Goal: Transaction & Acquisition: Purchase product/service

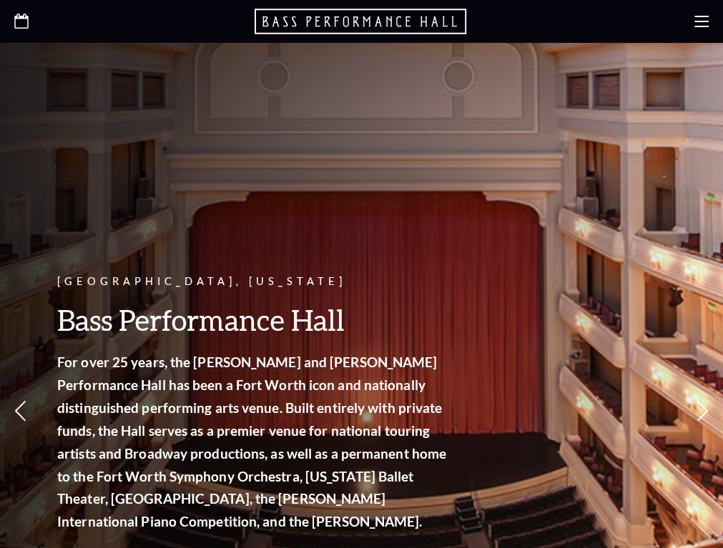
drag, startPoint x: 572, startPoint y: 0, endPoint x: 318, endPoint y: 172, distance: 306.6
click at [318, 172] on div "Fort Worth, Texas Bass Performance Hall For over 25 years, the Nancy Lee and Pe…" at bounding box center [361, 365] width 723 height 645
click at [0, 0] on icon at bounding box center [0, 0] width 0 height 0
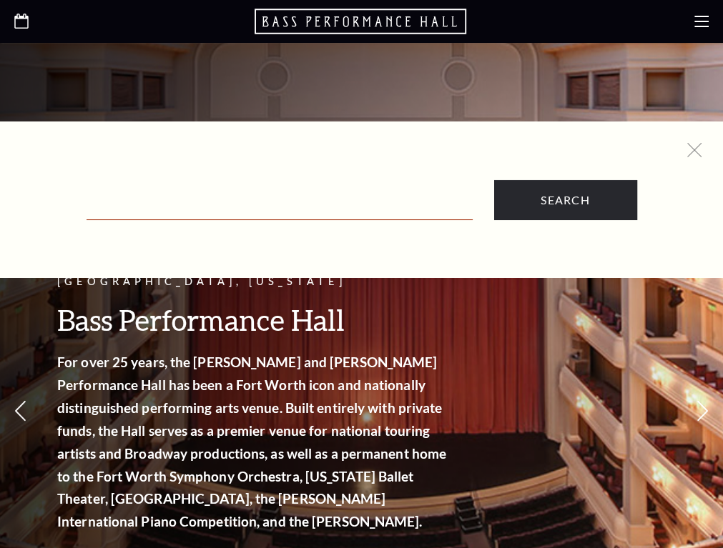
click at [279, 209] on input "Text field" at bounding box center [279, 205] width 386 height 29
click at [219, 207] on input "Text field" at bounding box center [279, 205] width 386 height 29
paste input "Black Violin"
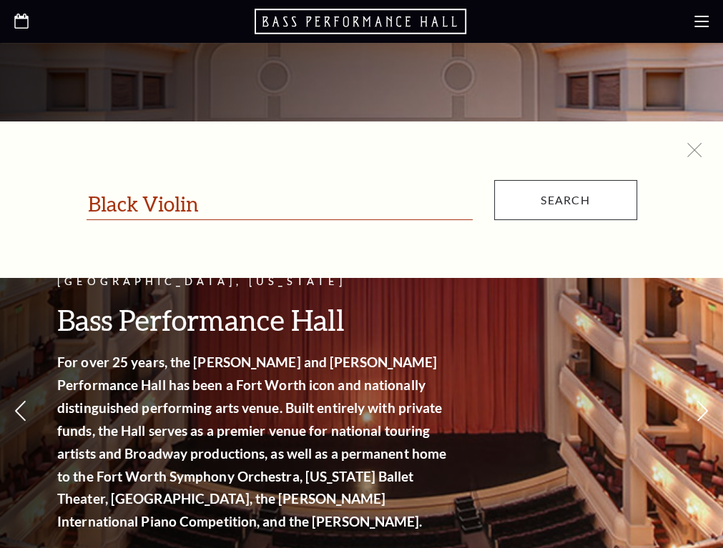
type input "Black Violin"
click at [565, 211] on input "Search" at bounding box center [565, 200] width 143 height 40
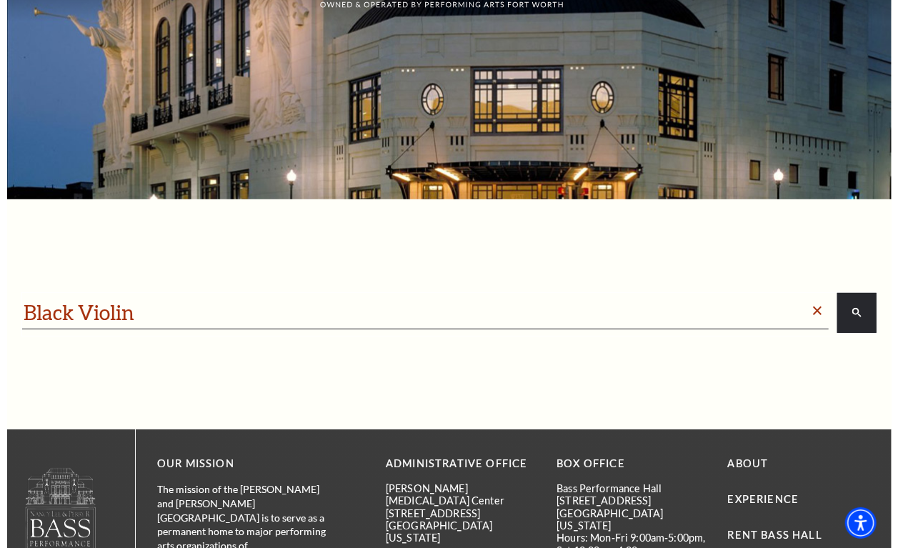
scroll to position [178, 0]
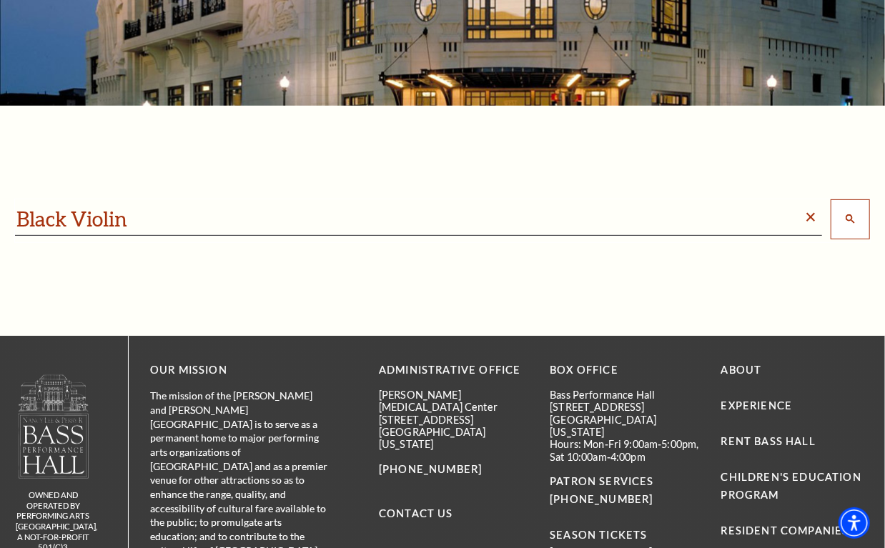
click at [858, 222] on button "search" at bounding box center [849, 219] width 39 height 40
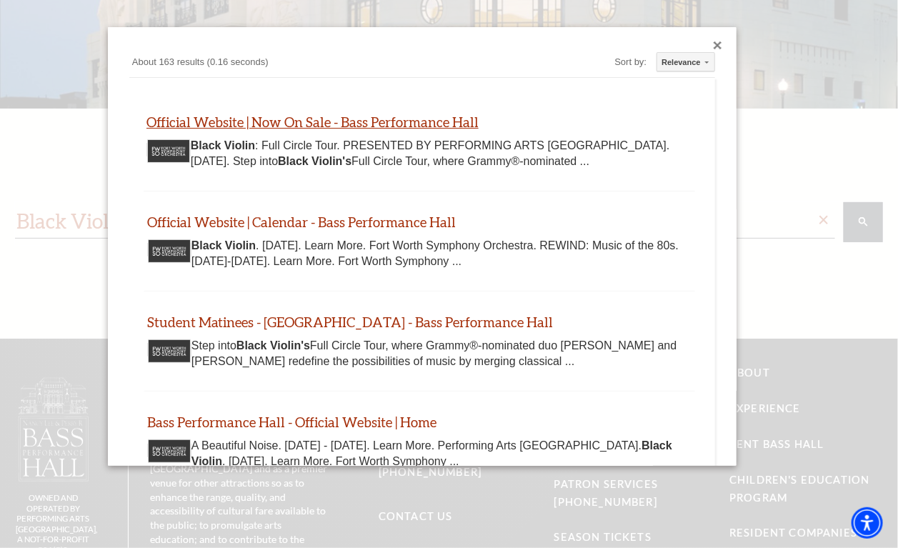
click at [300, 117] on link "Official Website | Now On Sale - Bass Performance Hall" at bounding box center [313, 122] width 332 height 16
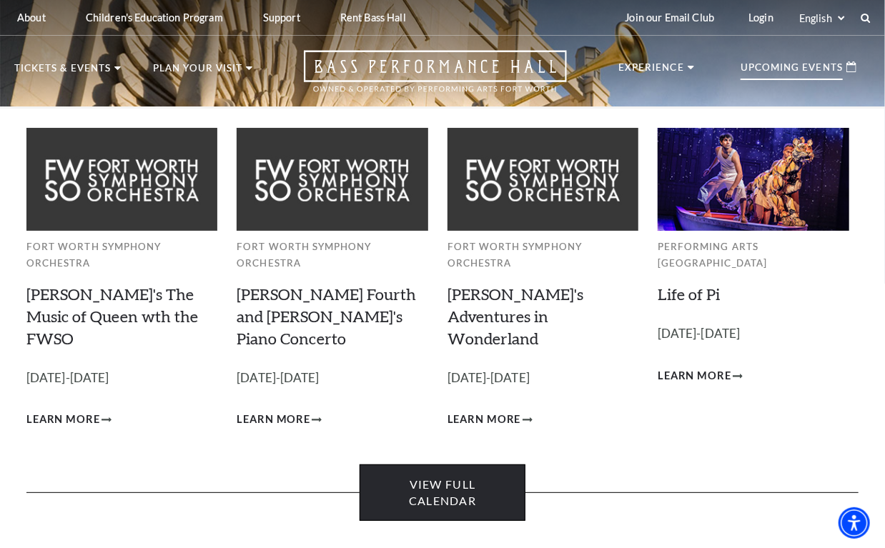
click at [452, 437] on link "View Full Calendar" at bounding box center [442, 493] width 167 height 56
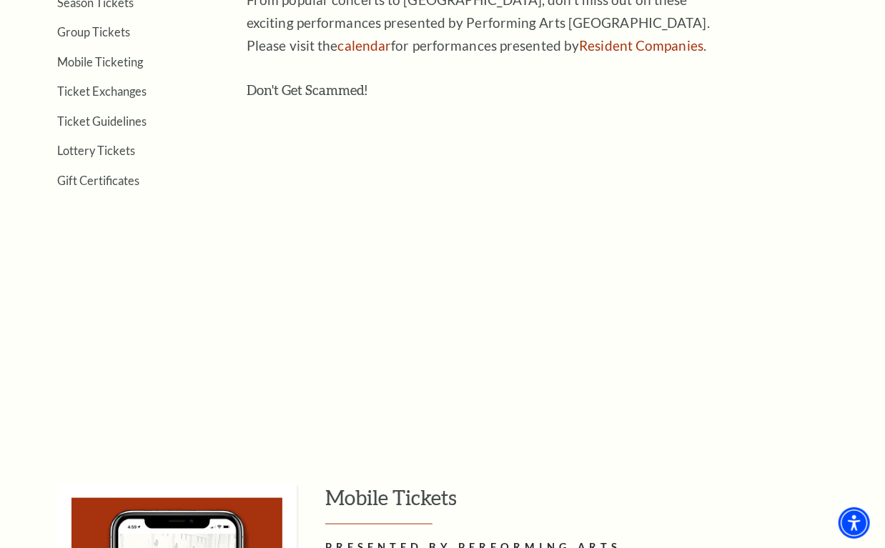
scroll to position [804, 0]
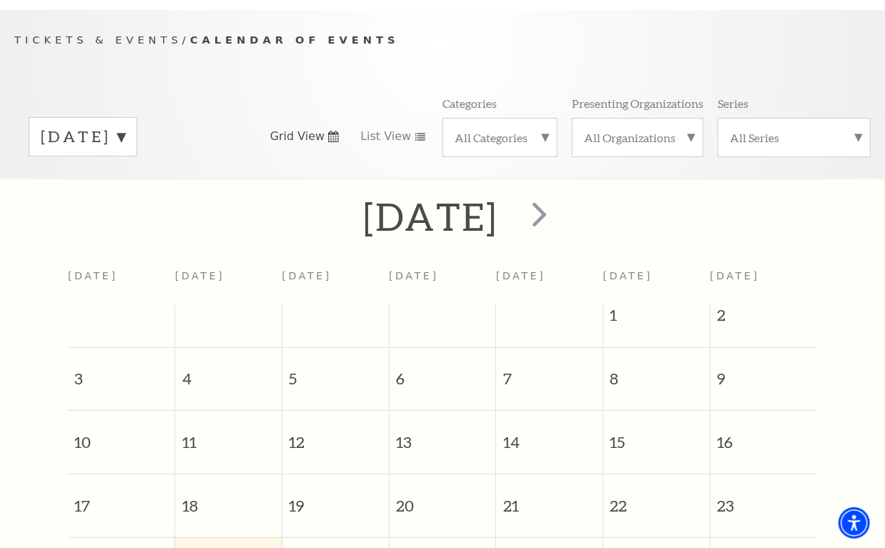
scroll to position [120, 0]
click at [125, 130] on label "August 2025" at bounding box center [83, 135] width 84 height 22
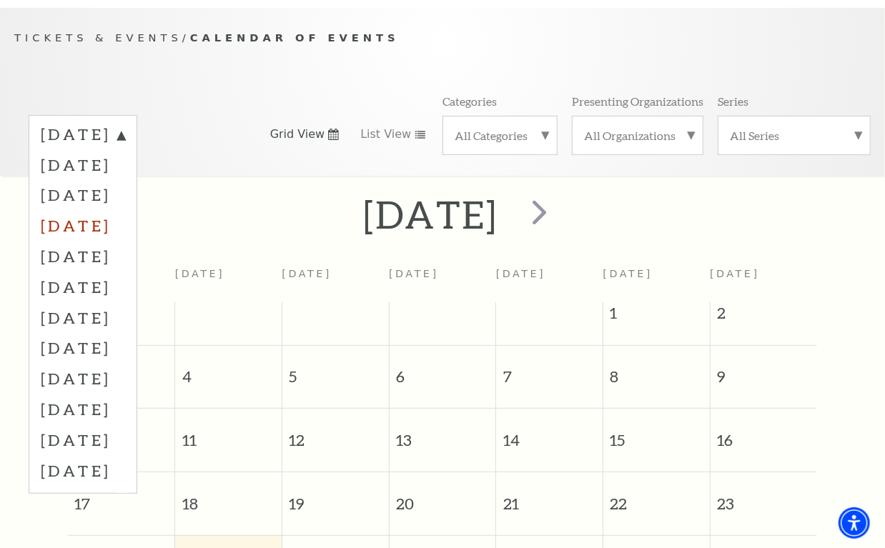
click at [77, 216] on label "November 2025" at bounding box center [83, 225] width 84 height 31
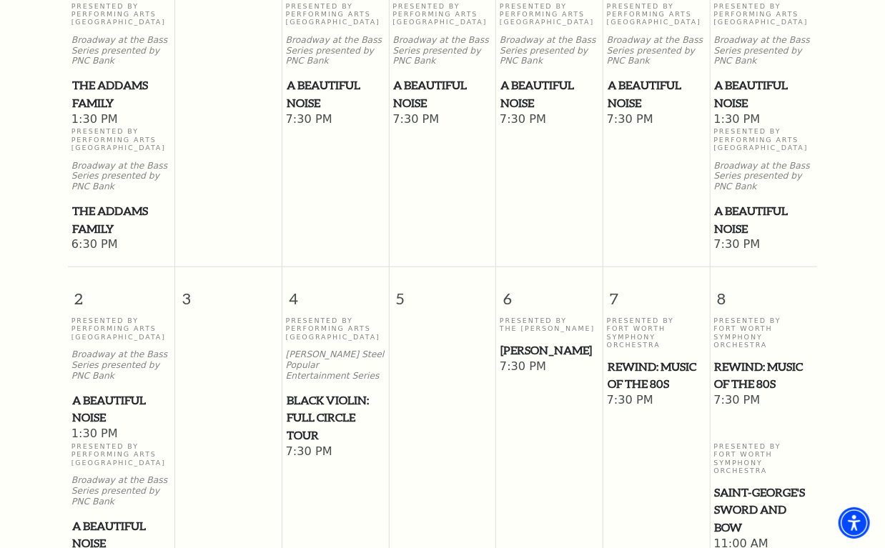
scroll to position [477, 0]
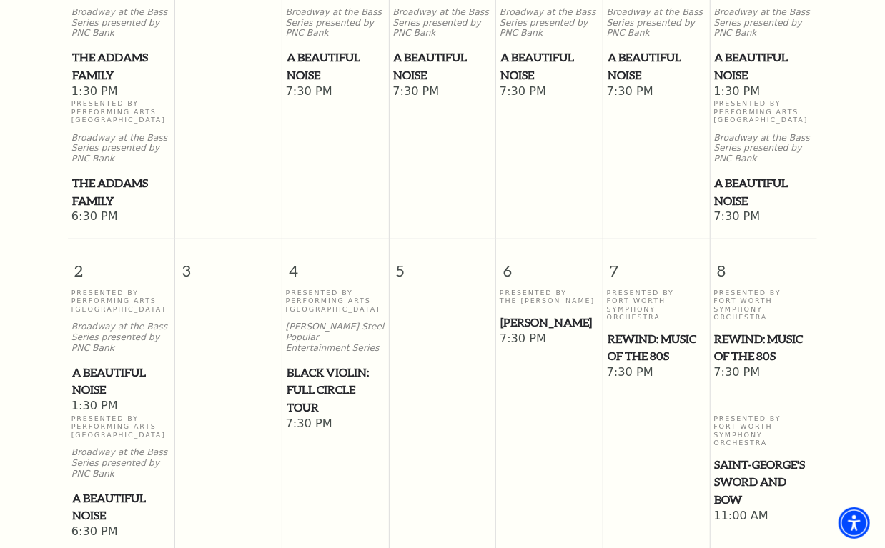
click at [320, 366] on span "Black Violin: Full Circle Tour" at bounding box center [336, 390] width 98 height 53
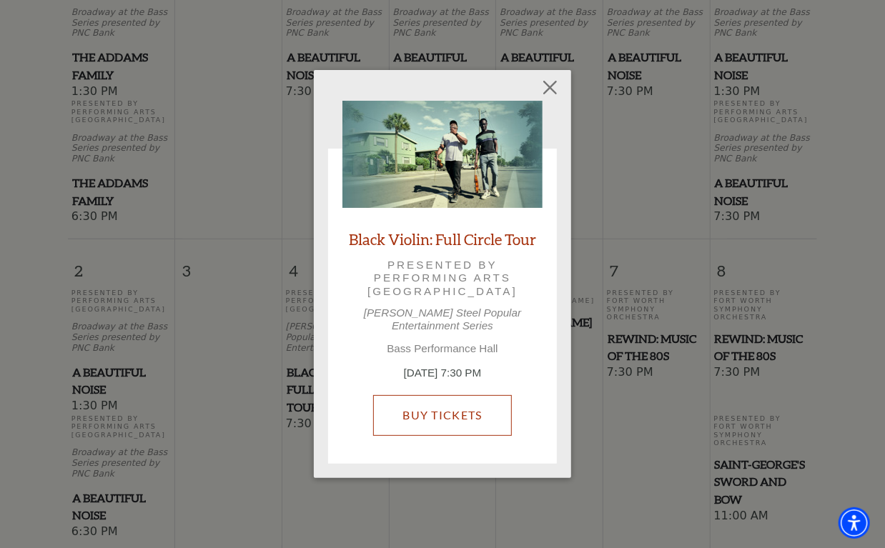
click at [470, 395] on link "Buy Tickets" at bounding box center [442, 415] width 138 height 40
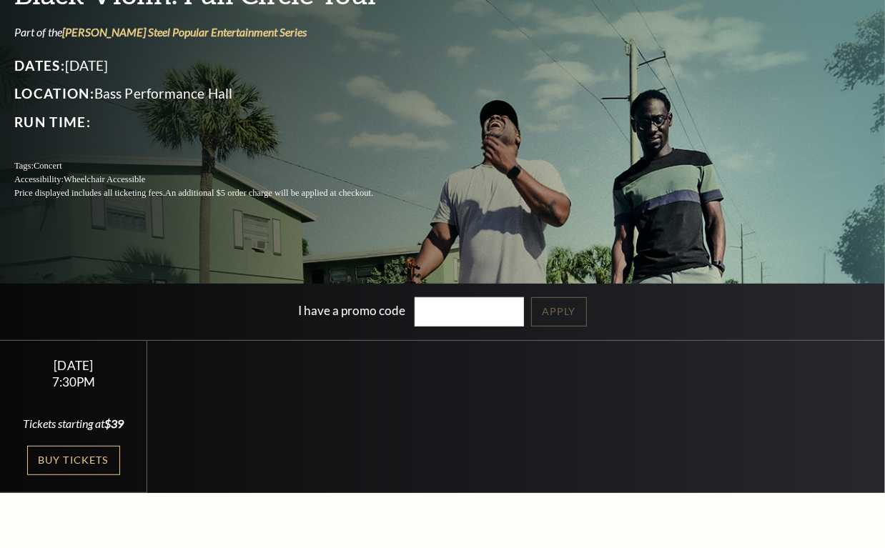
scroll to position [268, 0]
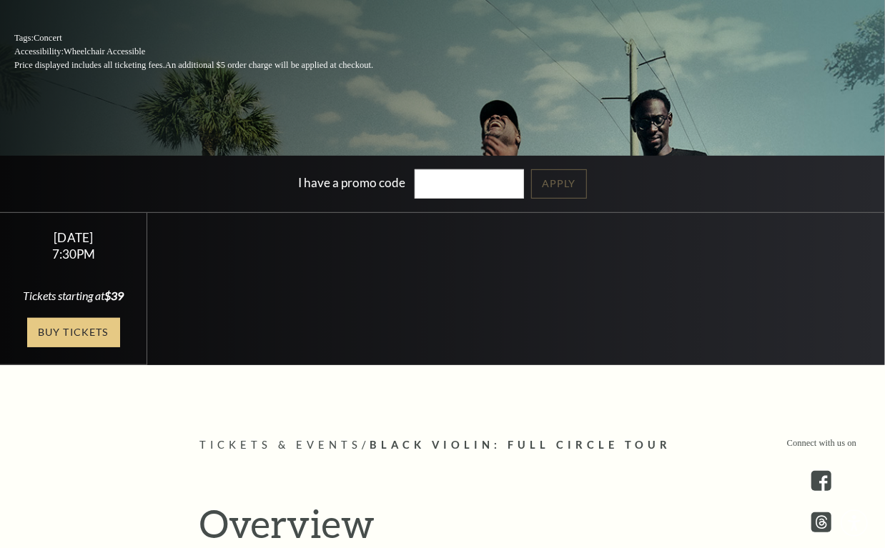
click at [57, 347] on link "Buy Tickets" at bounding box center [73, 332] width 93 height 29
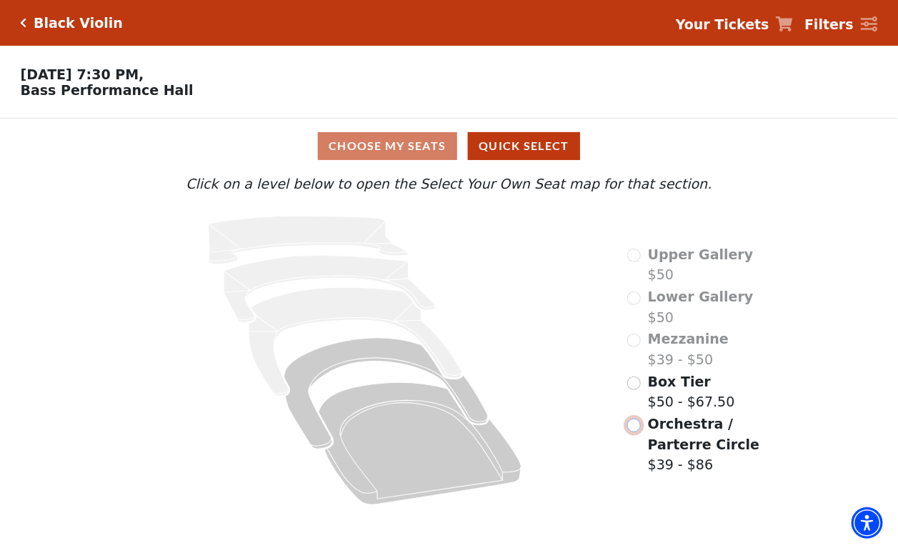
click at [632, 430] on input "Orchestra / Parterre Circle$39 - $86\a" at bounding box center [634, 426] width 14 height 14
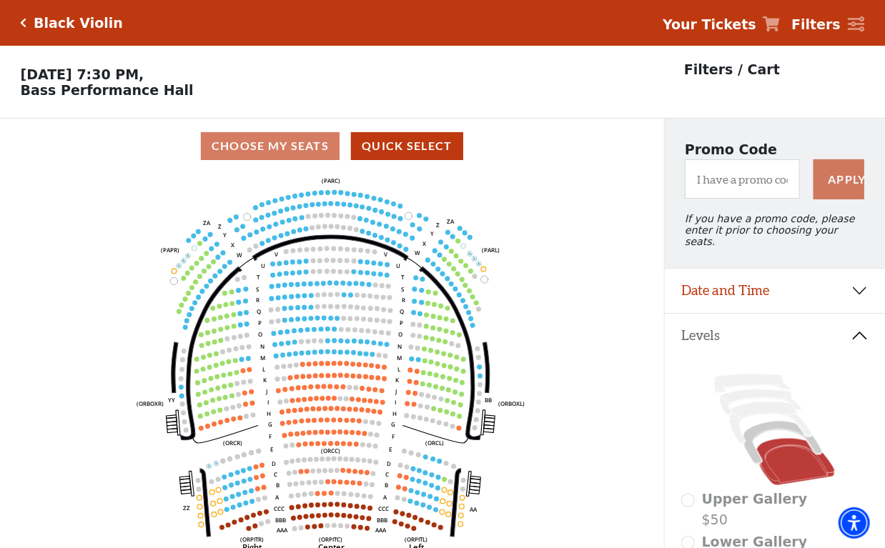
click at [301, 412] on circle at bounding box center [301, 409] width 5 height 5
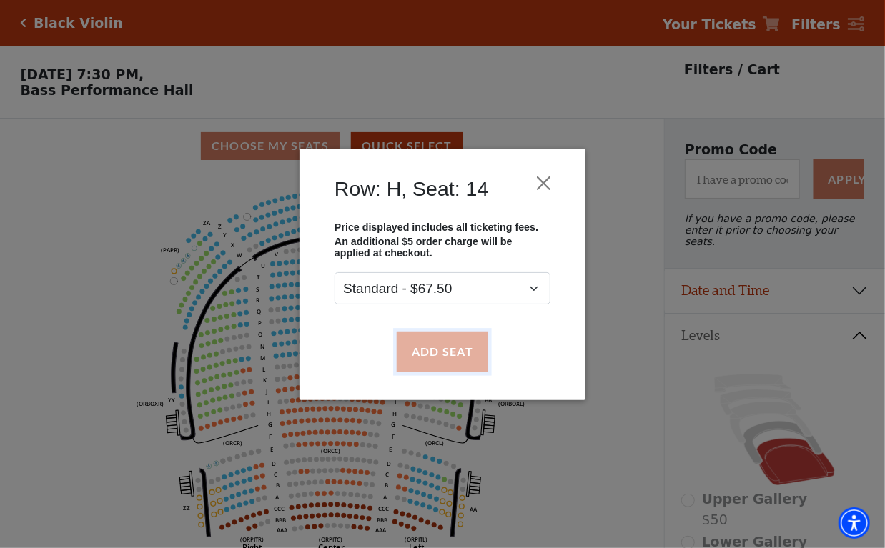
click at [427, 348] on button "Add Seat" at bounding box center [442, 352] width 91 height 40
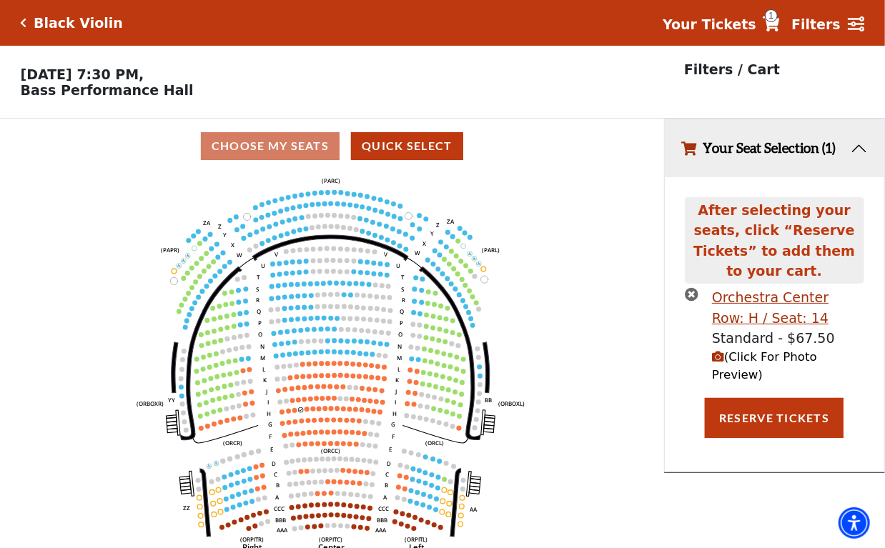
click at [306, 412] on icon "Left (ORPITL) Right (ORPITR) Center (ORPITC) ZZ AA YY BB ZA ZA (ORCL) (ORCR) (O…" at bounding box center [331, 366] width 597 height 384
click at [309, 415] on icon "Left (ORPITL) Right (ORPITR) Center (ORPITC) ZZ AA YY BB ZA ZA (ORCL) (ORCR) (O…" at bounding box center [331, 366] width 597 height 384
click at [308, 412] on circle at bounding box center [306, 409] width 5 height 5
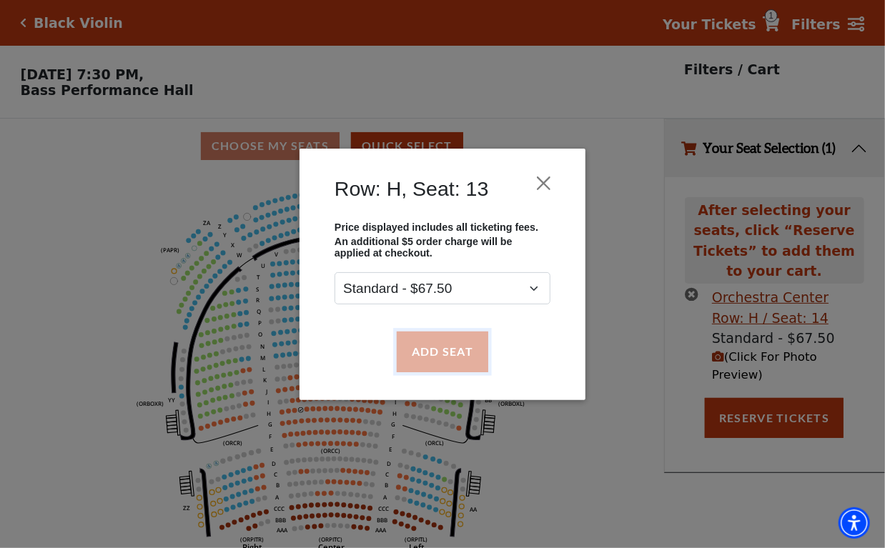
click at [435, 362] on button "Add Seat" at bounding box center [442, 352] width 91 height 40
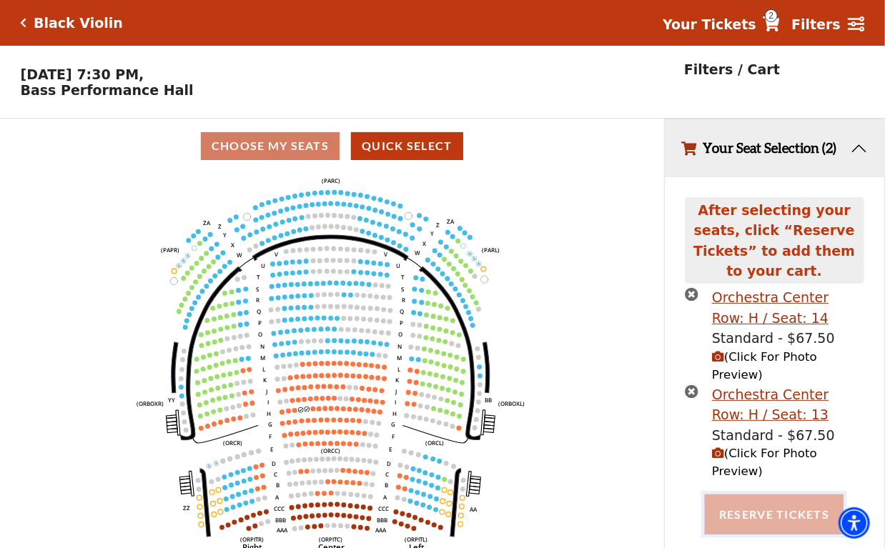
click at [771, 495] on button "Reserve Tickets" at bounding box center [774, 515] width 139 height 40
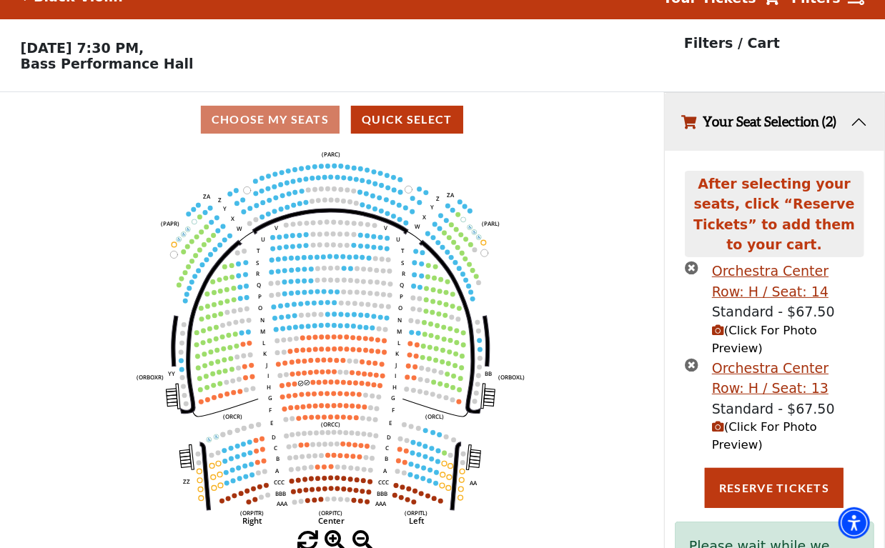
scroll to position [53, 0]
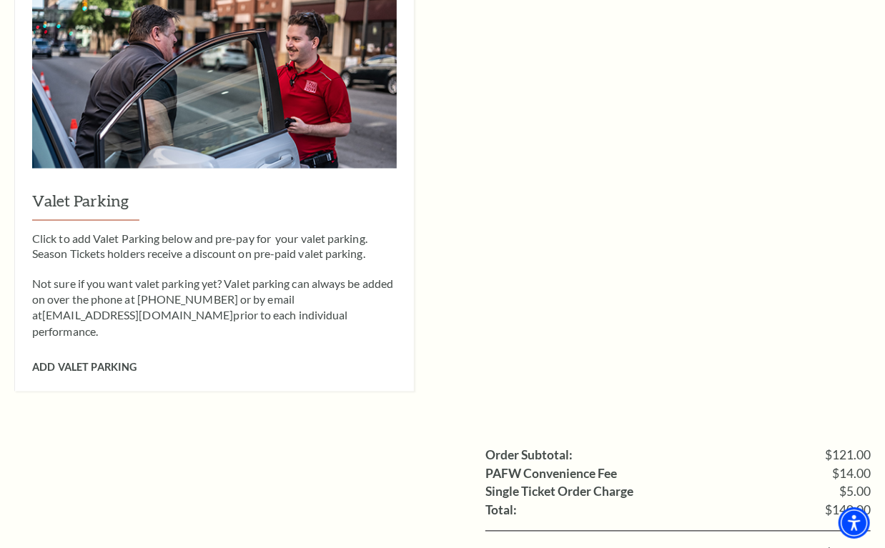
scroll to position [1250, 0]
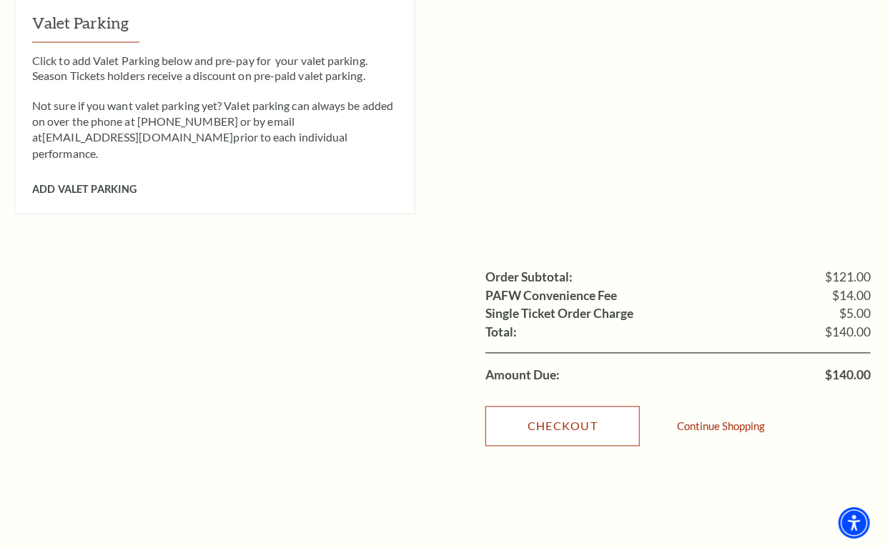
click at [567, 407] on link "Checkout" at bounding box center [562, 427] width 154 height 40
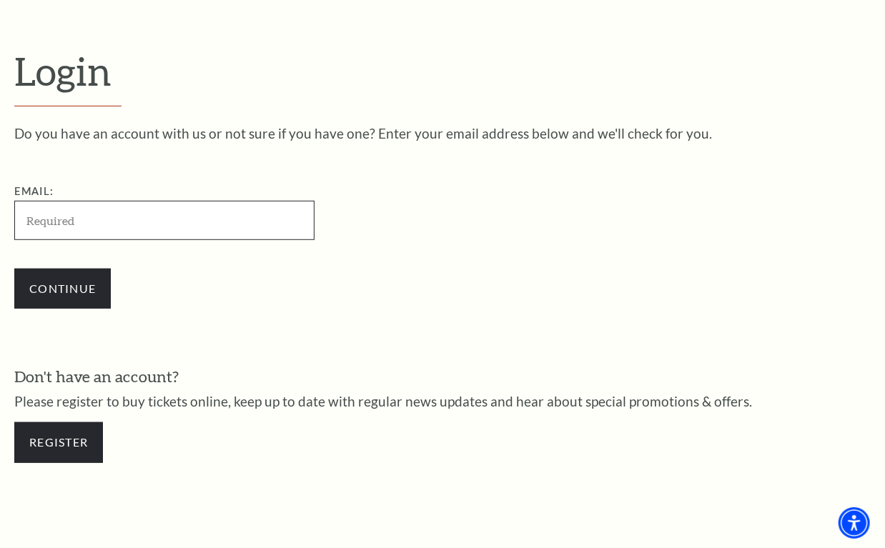
scroll to position [289, 0]
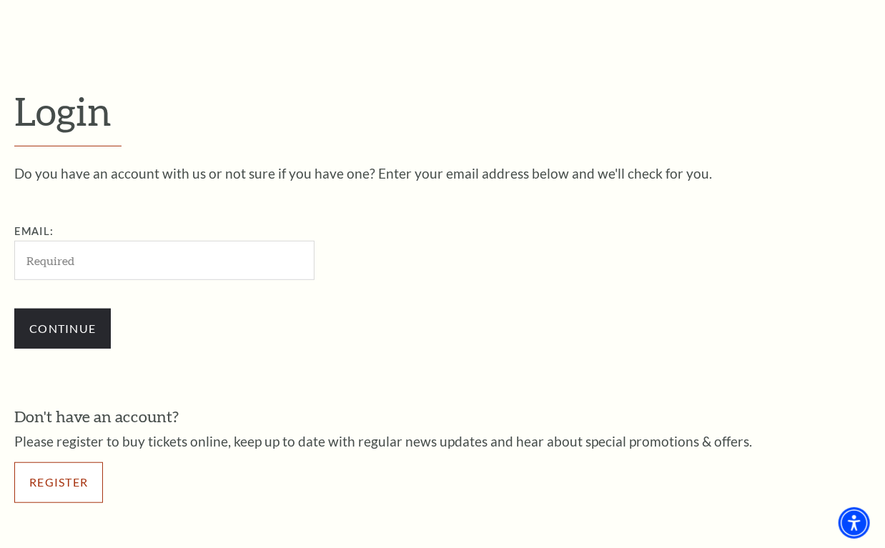
click at [50, 477] on link "Register" at bounding box center [58, 482] width 89 height 40
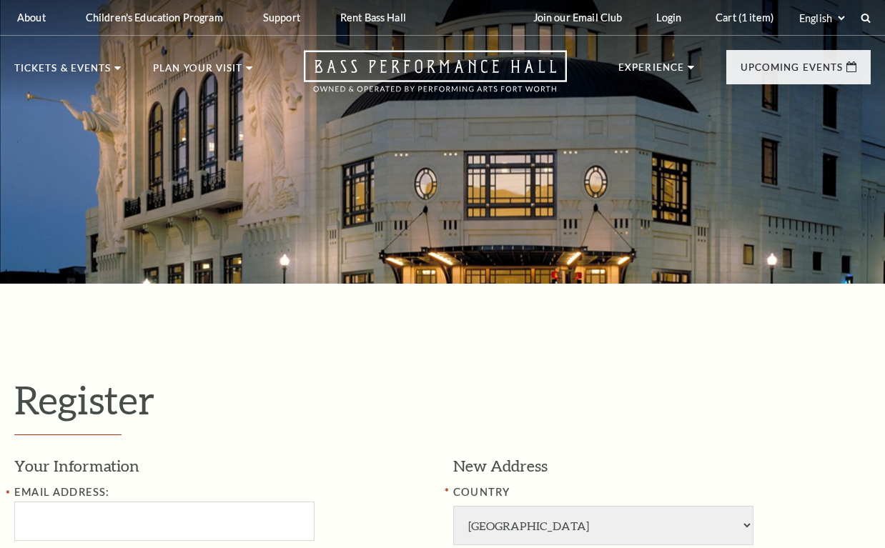
select select "1"
select select "[GEOGRAPHIC_DATA]"
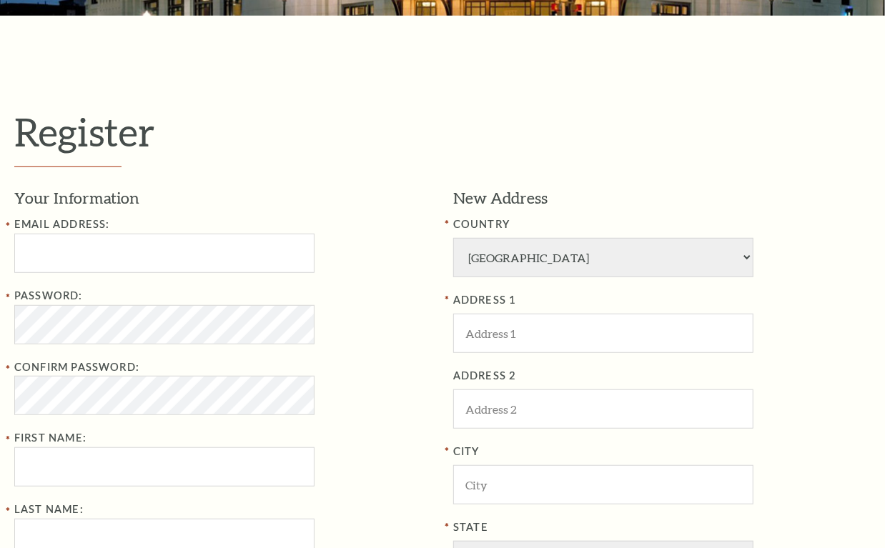
scroll to position [268, 0]
click at [107, 252] on input "text" at bounding box center [164, 253] width 300 height 39
paste input "jerblatche1348@gmail.com"
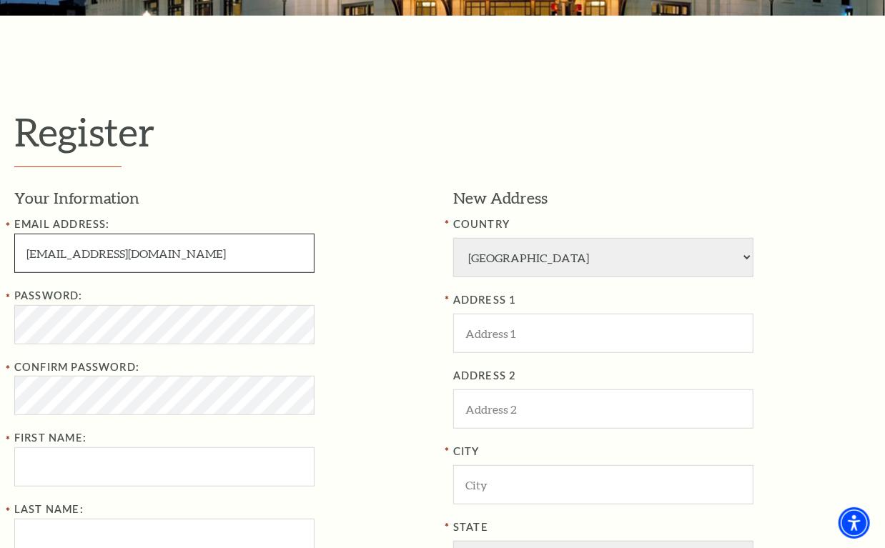
type input "jerblatche1348@gmail.com"
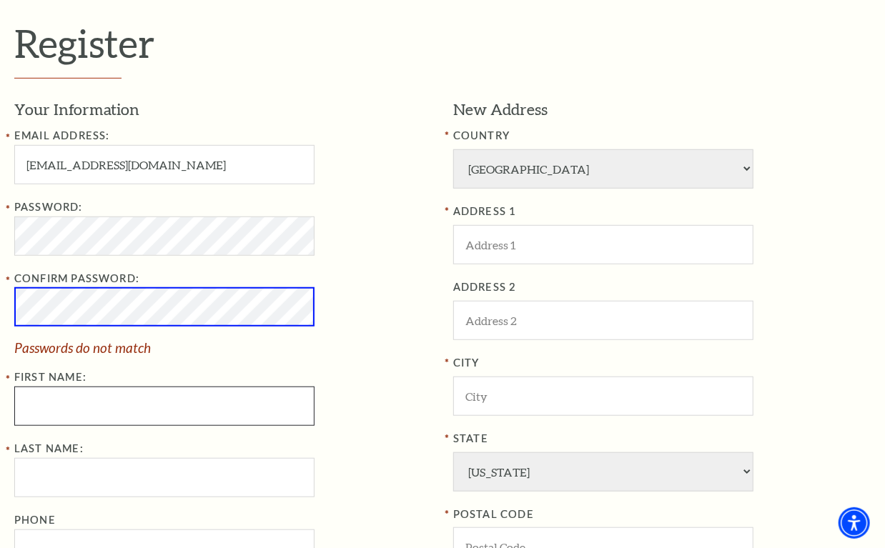
click at [43, 393] on input "First Name:" at bounding box center [164, 406] width 300 height 39
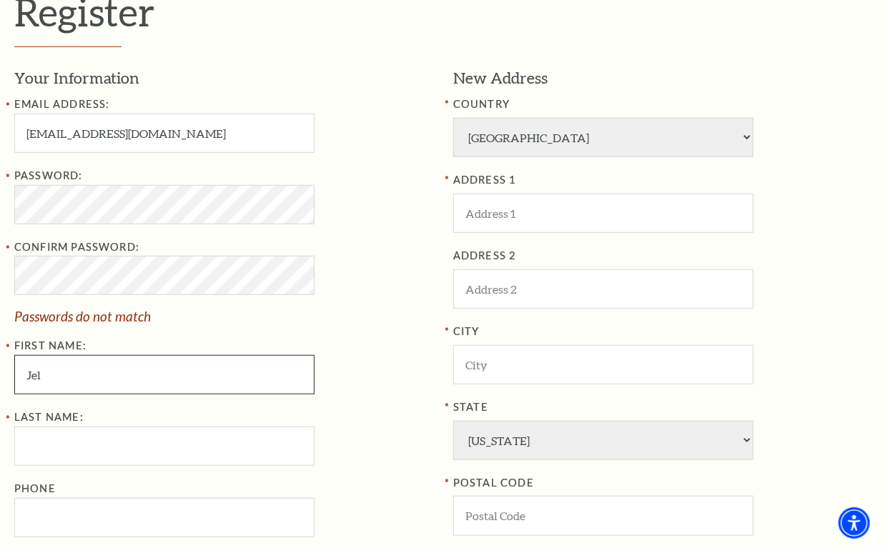
scroll to position [536, 0]
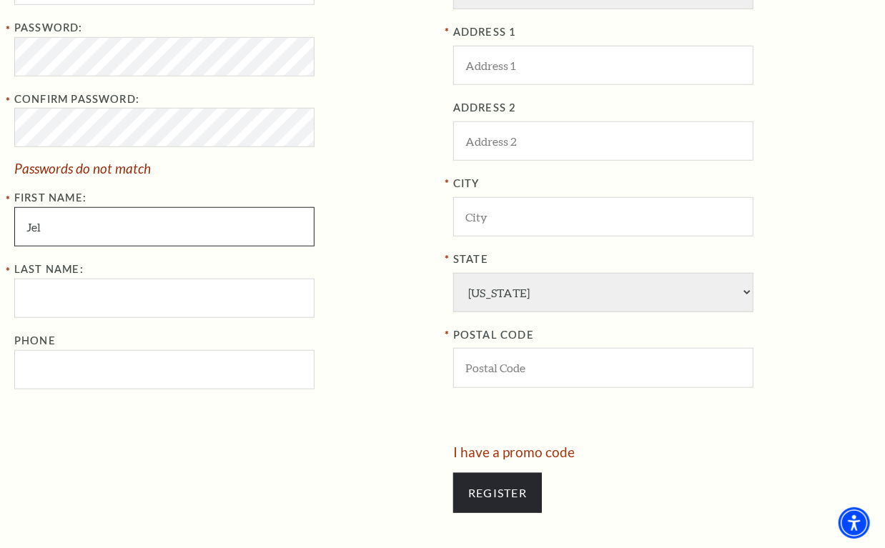
type input "Jel"
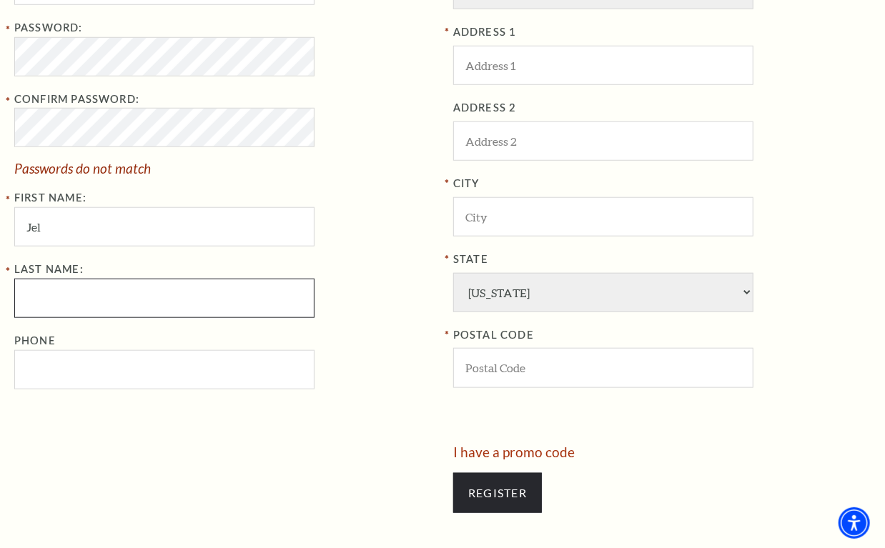
click at [39, 299] on input "Last Name:" at bounding box center [164, 298] width 300 height 39
type input "Blatche"
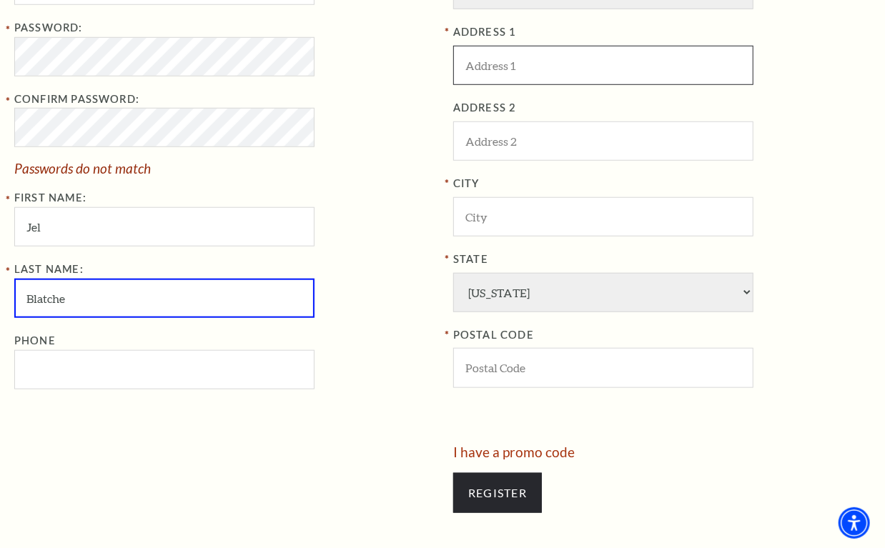
click at [505, 55] on input "ADDRESS 1" at bounding box center [603, 65] width 300 height 39
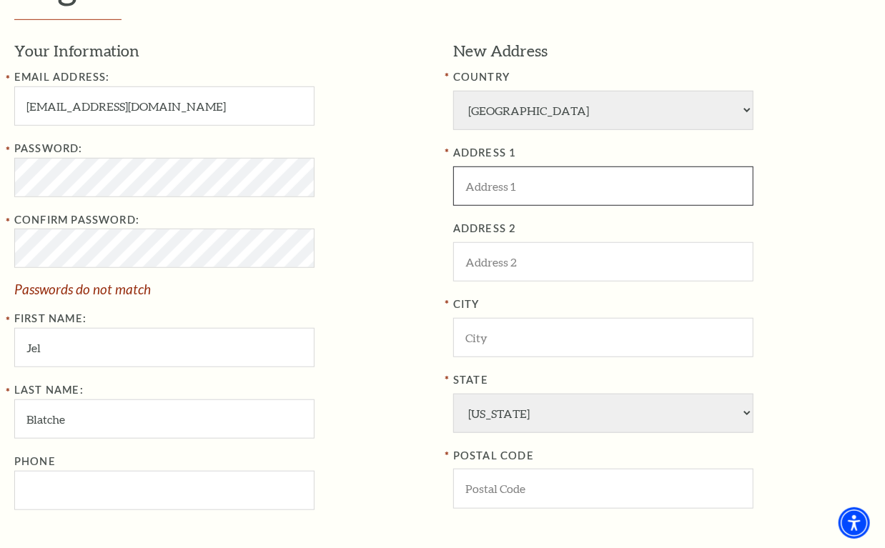
scroll to position [357, 0]
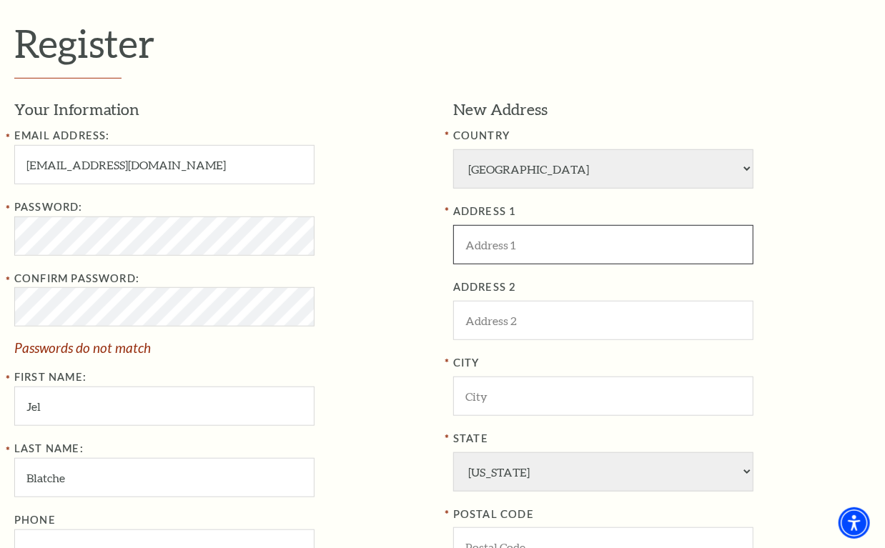
paste input "4453 N Hamilton Ave #3"
type input "4453 N Hamilton Ave #3"
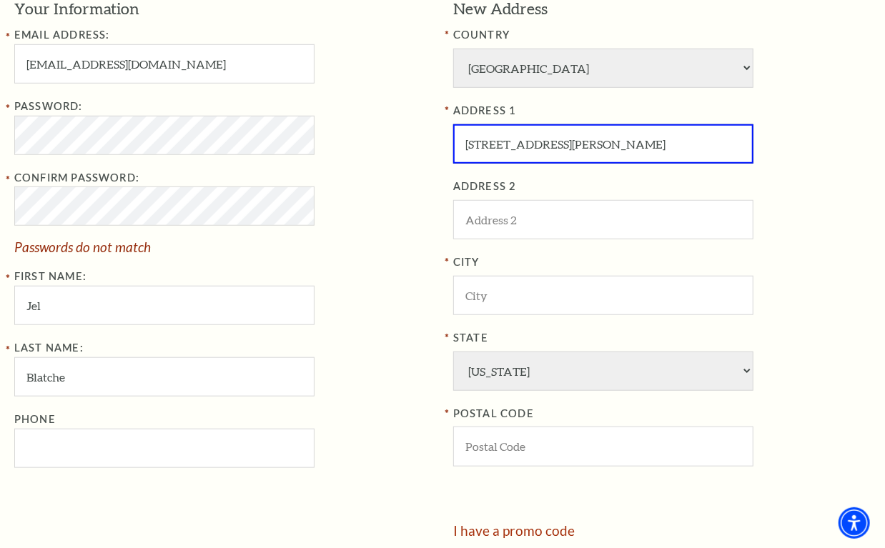
scroll to position [536, 0]
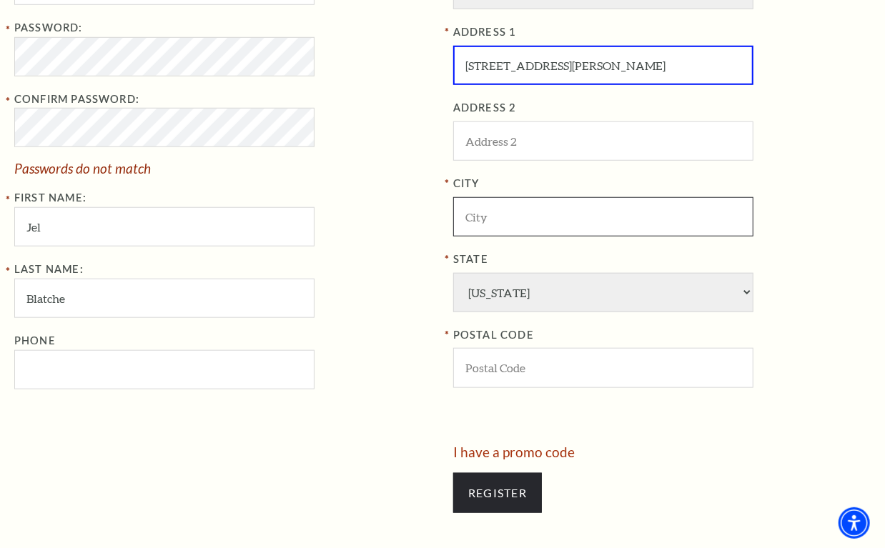
click at [482, 209] on input "City" at bounding box center [603, 216] width 300 height 39
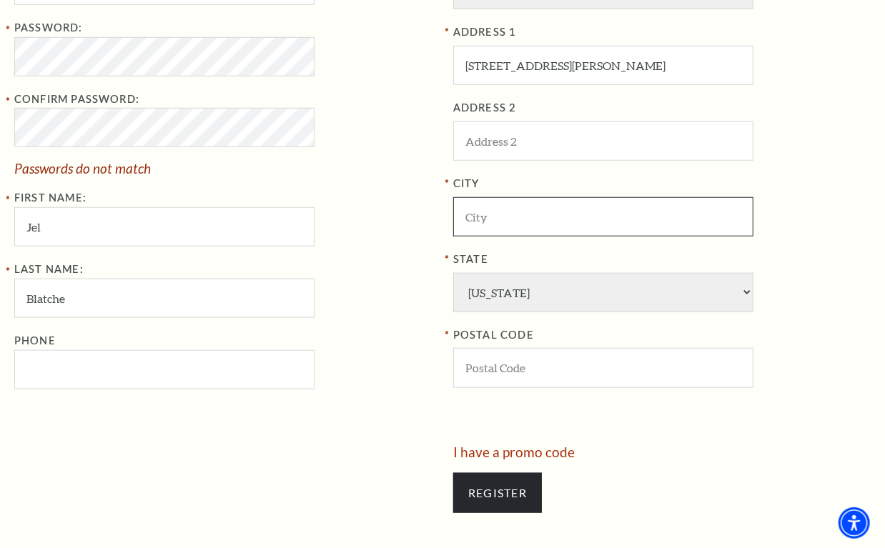
paste input "Fort Worth, TX 76179"
click at [551, 218] on input "Fort Worth, TX 76179" at bounding box center [603, 216] width 300 height 39
click at [563, 212] on input "Fort Worth, TX 76179" at bounding box center [603, 216] width 300 height 39
type input "Fort Worth, TX 76179"
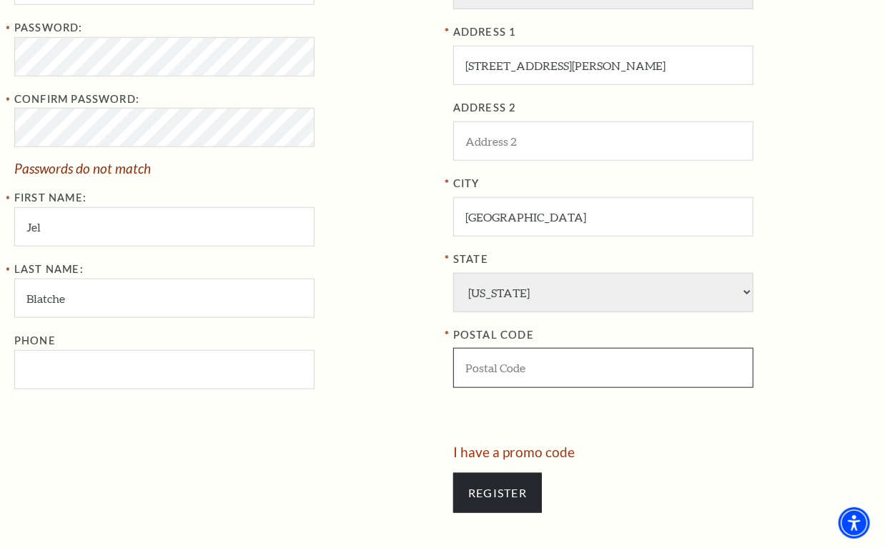
click at [469, 364] on input "POSTAL CODE" at bounding box center [603, 367] width 300 height 39
paste input "76179"
type input "76179"
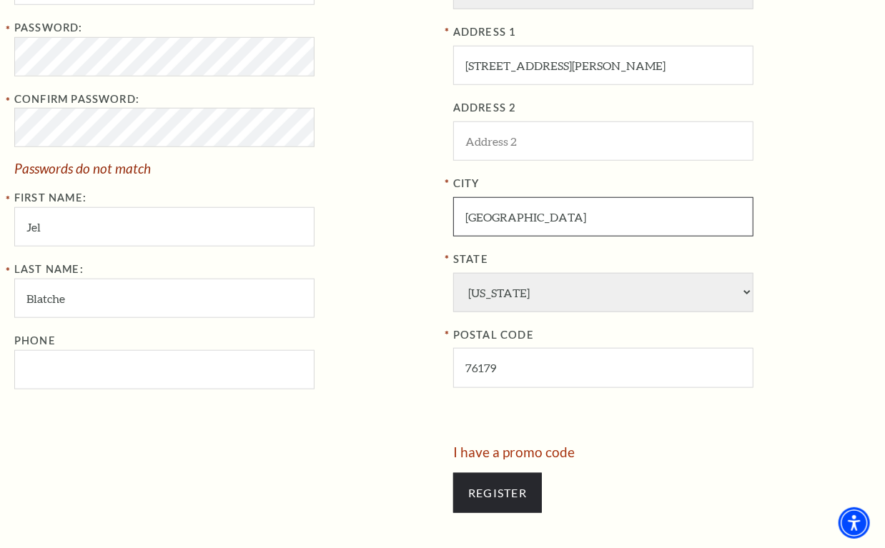
drag, startPoint x: 527, startPoint y: 219, endPoint x: 662, endPoint y: 240, distance: 135.9
click at [665, 240] on div "City Fort Worth, TX 76179 State Alabama Alaska American Embassy American Embass…" at bounding box center [661, 281] width 417 height 213
type input "Fort Worth"
click at [214, 432] on div "Your Information Email Address: jerblatche1348@gmail.com Password: Confirm Pass…" at bounding box center [228, 182] width 428 height 526
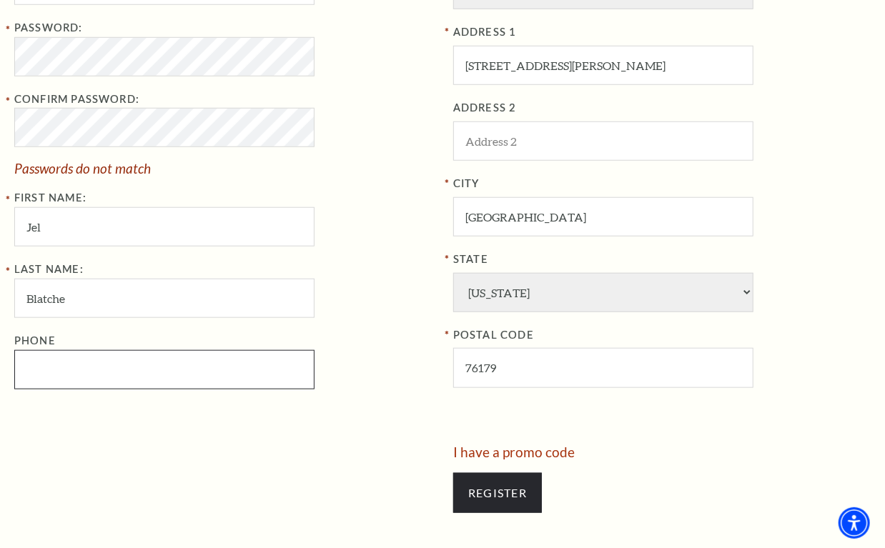
click at [96, 367] on input "Phone" at bounding box center [164, 369] width 300 height 39
paste input "817"
drag, startPoint x: 101, startPoint y: 366, endPoint x: -7, endPoint y: 359, distance: 108.9
type input "817-625-8947"
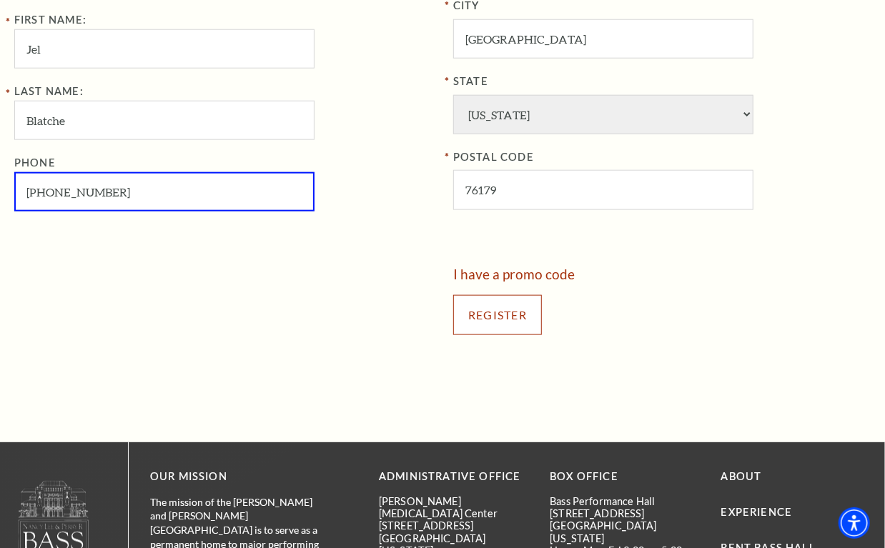
click at [486, 312] on input "Register" at bounding box center [497, 315] width 89 height 40
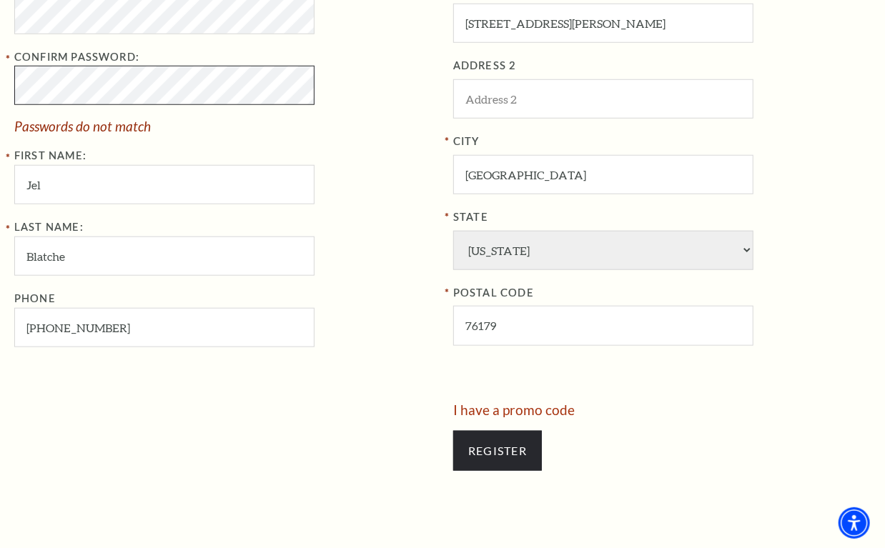
scroll to position [479, 0]
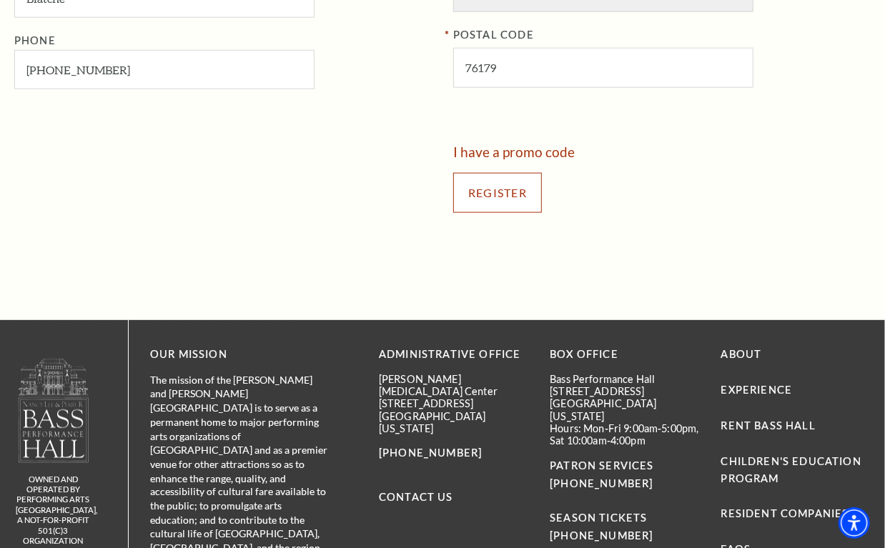
click at [497, 185] on div "Register" at bounding box center [661, 193] width 417 height 69
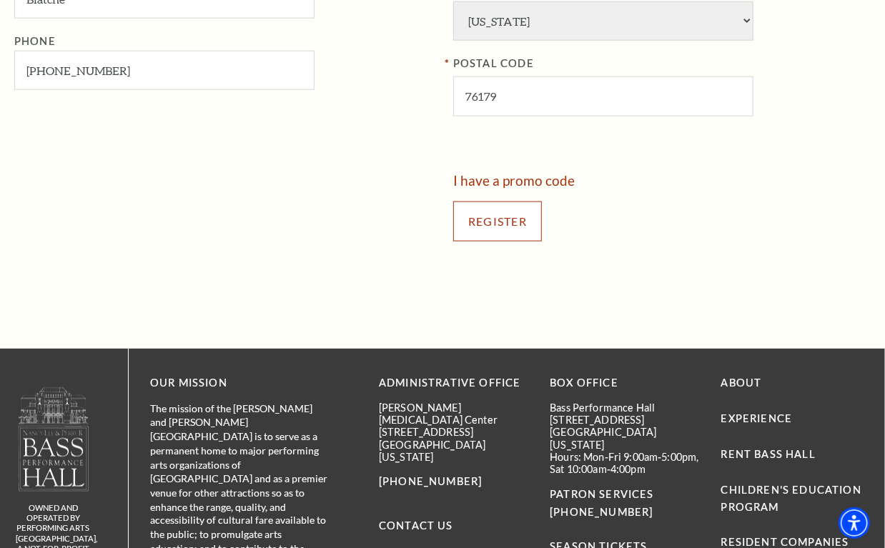
click at [502, 221] on input "Register" at bounding box center [497, 222] width 89 height 40
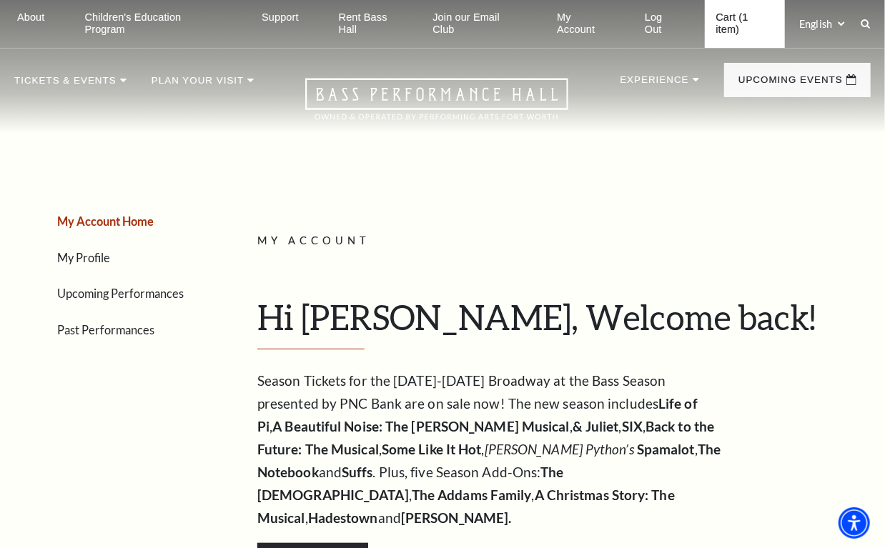
click at [735, 27] on link "Cart (1 item)" at bounding box center [745, 24] width 81 height 48
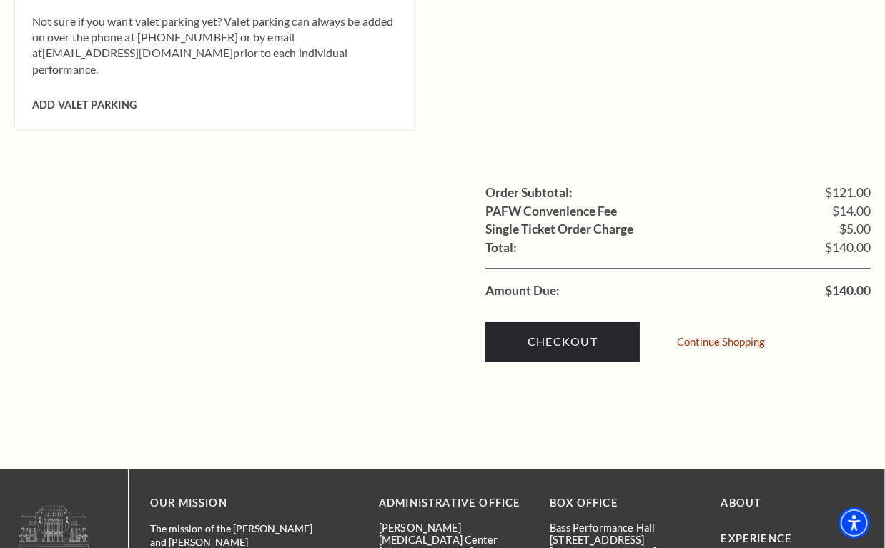
scroll to position [1429, 0]
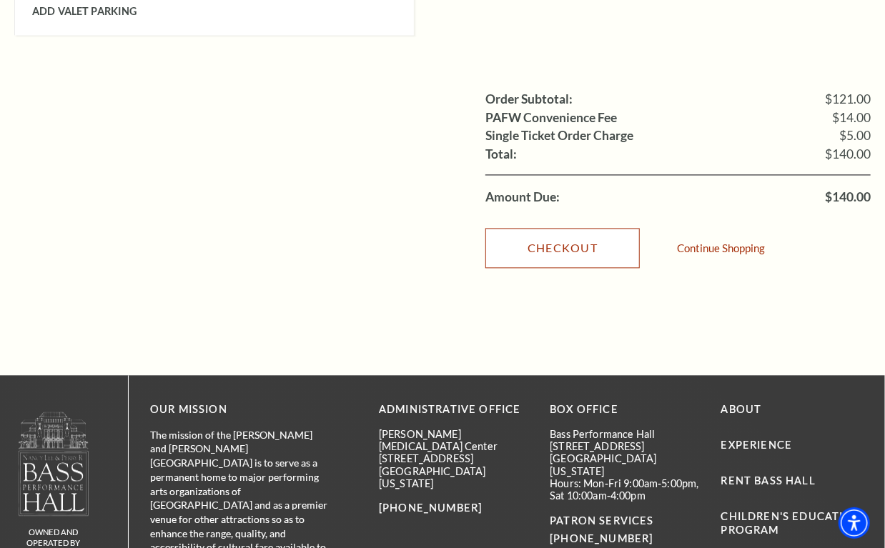
click at [575, 228] on link "Checkout" at bounding box center [562, 248] width 154 height 40
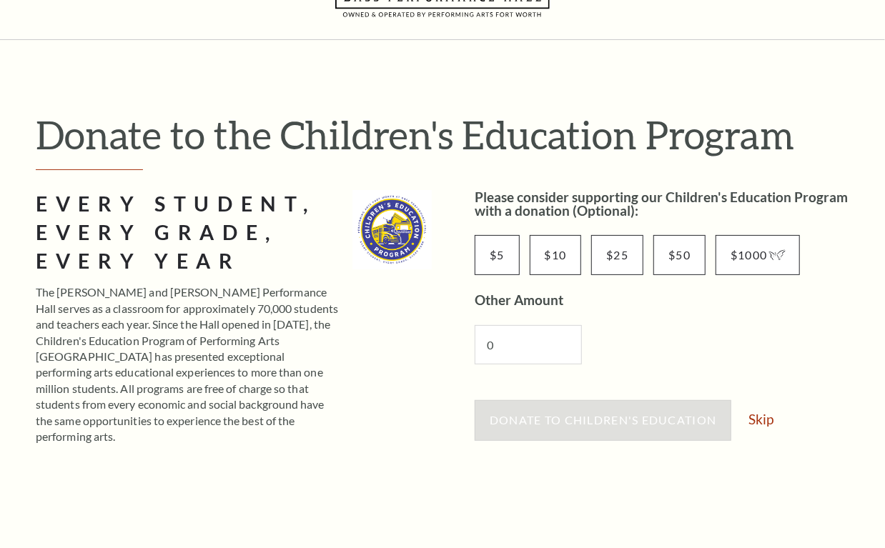
scroll to position [178, 0]
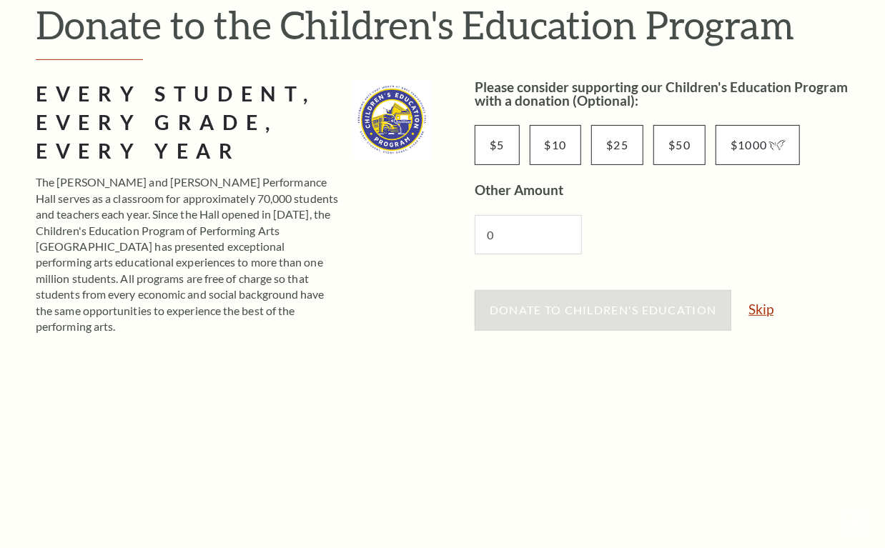
click at [765, 314] on link "Skip" at bounding box center [760, 309] width 25 height 14
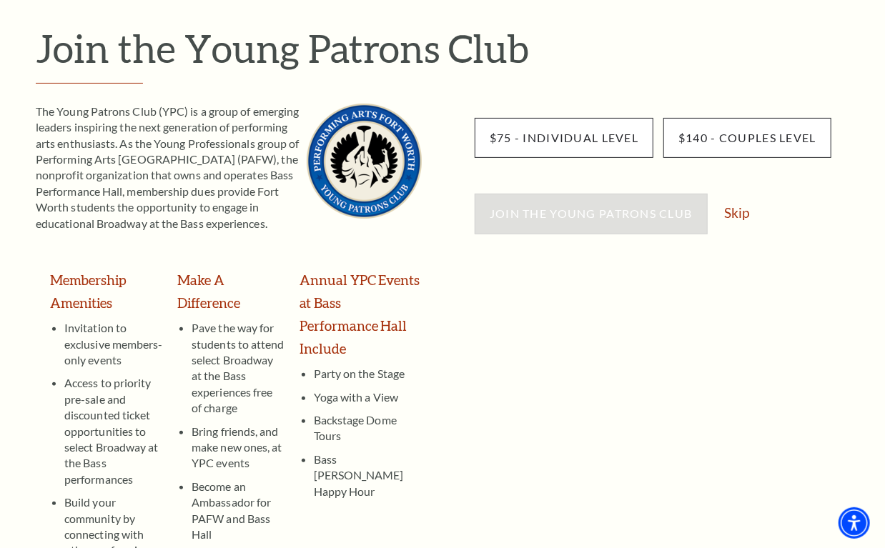
scroll to position [268, 0]
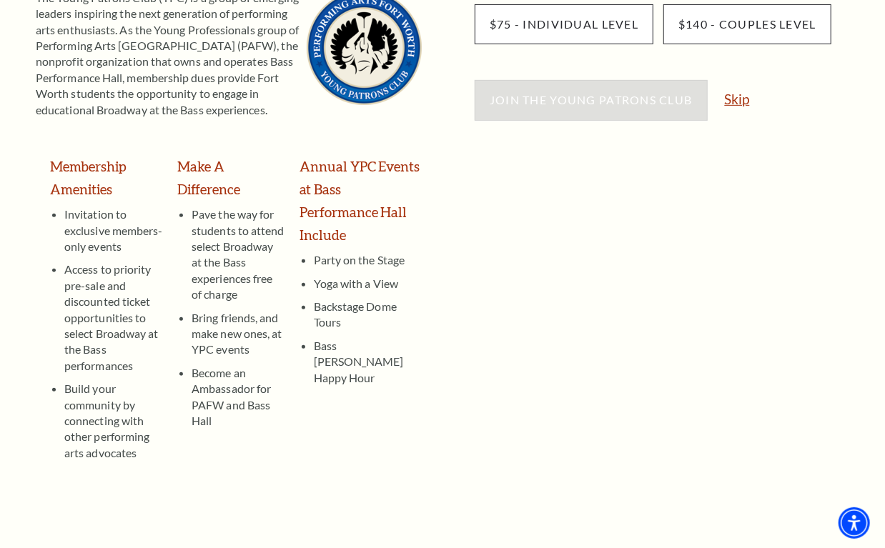
click at [738, 94] on link "Skip" at bounding box center [737, 99] width 25 height 14
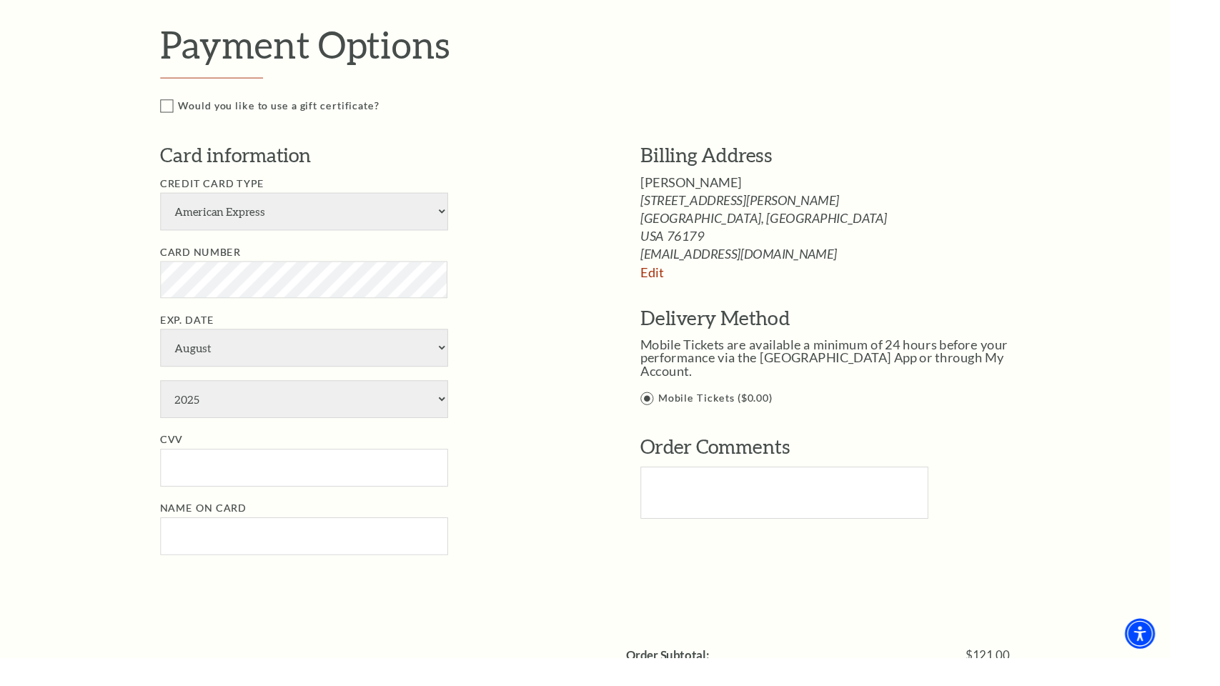
scroll to position [714, 0]
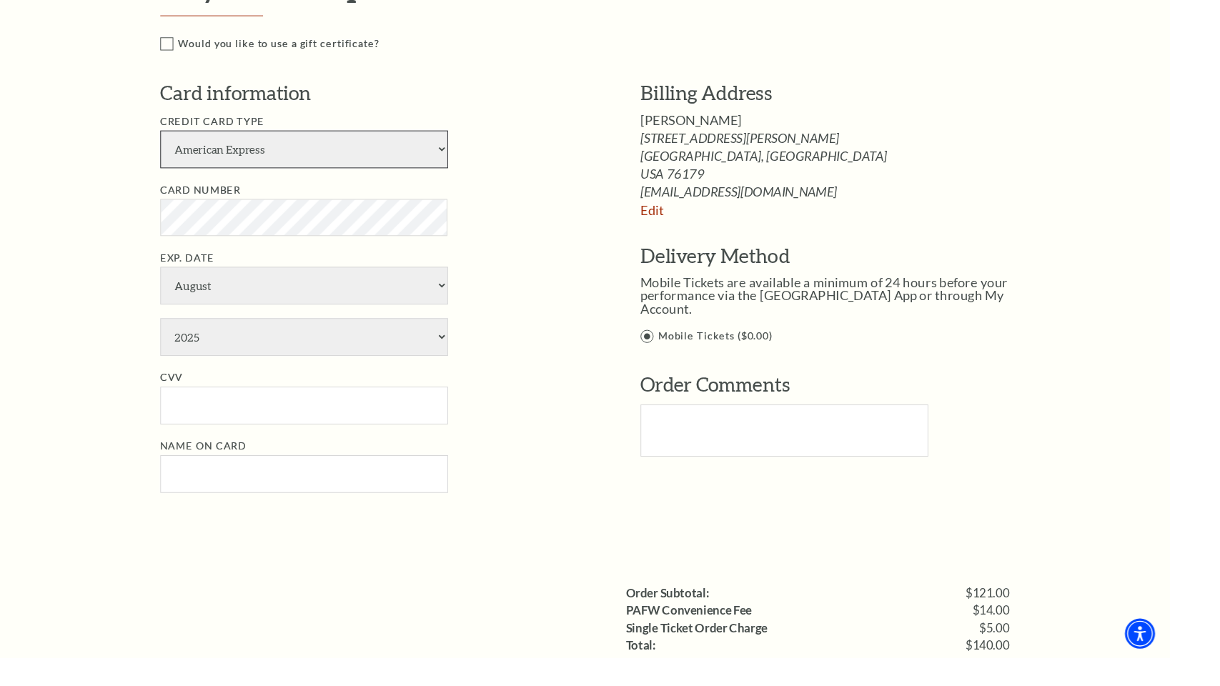
click at [354, 162] on select "American Express Visa Master Card Discover" at bounding box center [317, 156] width 300 height 39
select select "24"
click at [193, 137] on select "American Express Visa Master Card Discover" at bounding box center [317, 156] width 300 height 39
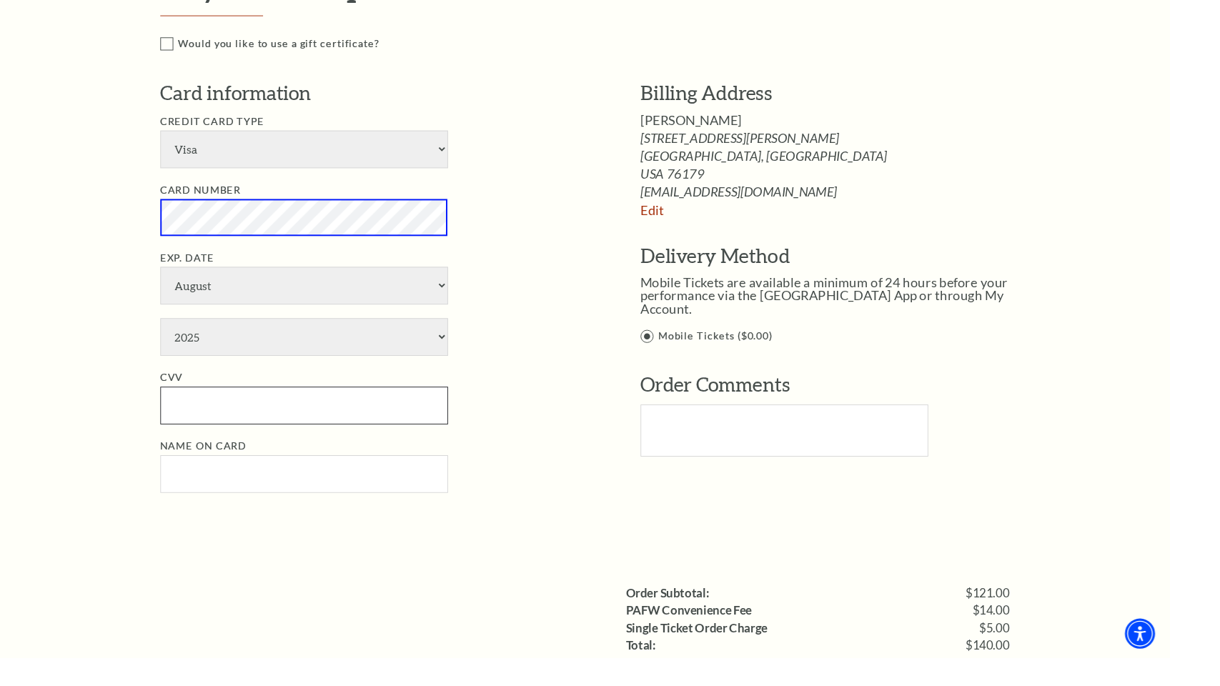
click at [228, 419] on input "CVV" at bounding box center [317, 423] width 300 height 39
paste input "856"
type input "856"
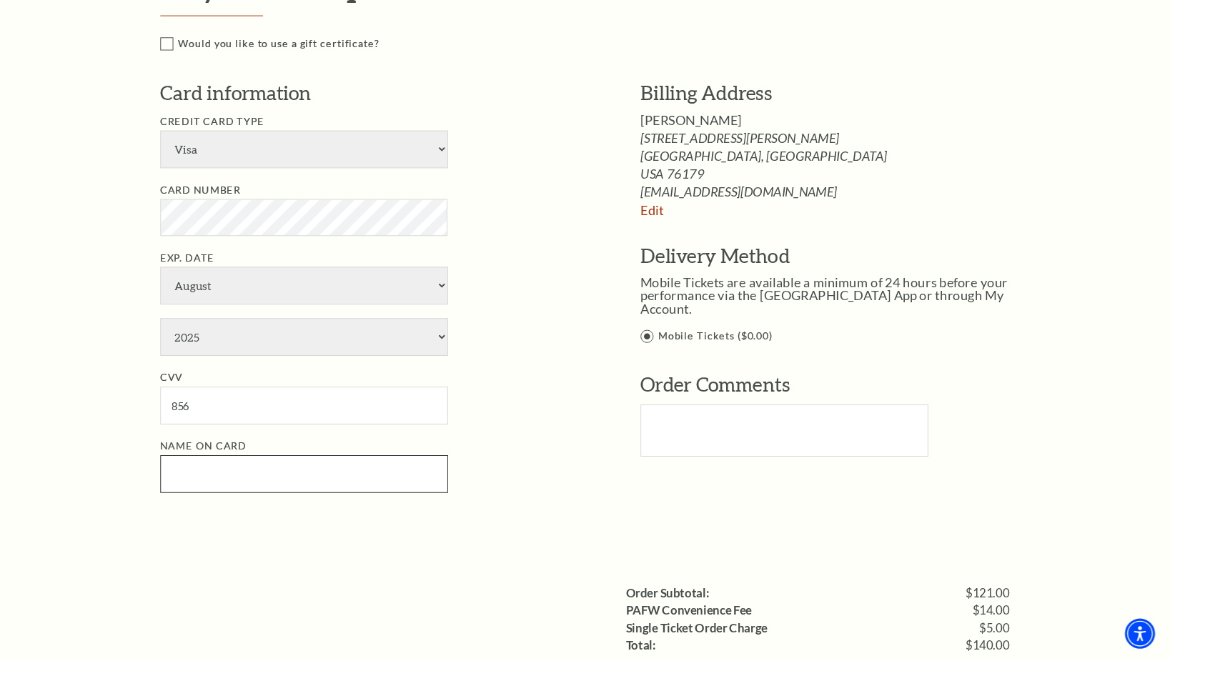
click at [250, 504] on input "Name on Card" at bounding box center [317, 494] width 300 height 39
paste input "jerblatche"
click at [218, 495] on input "jerblatche" at bounding box center [317, 494] width 300 height 39
click at [262, 492] on input "jer blatche" at bounding box center [317, 494] width 300 height 39
click at [210, 487] on input "jer blatche" at bounding box center [317, 494] width 300 height 39
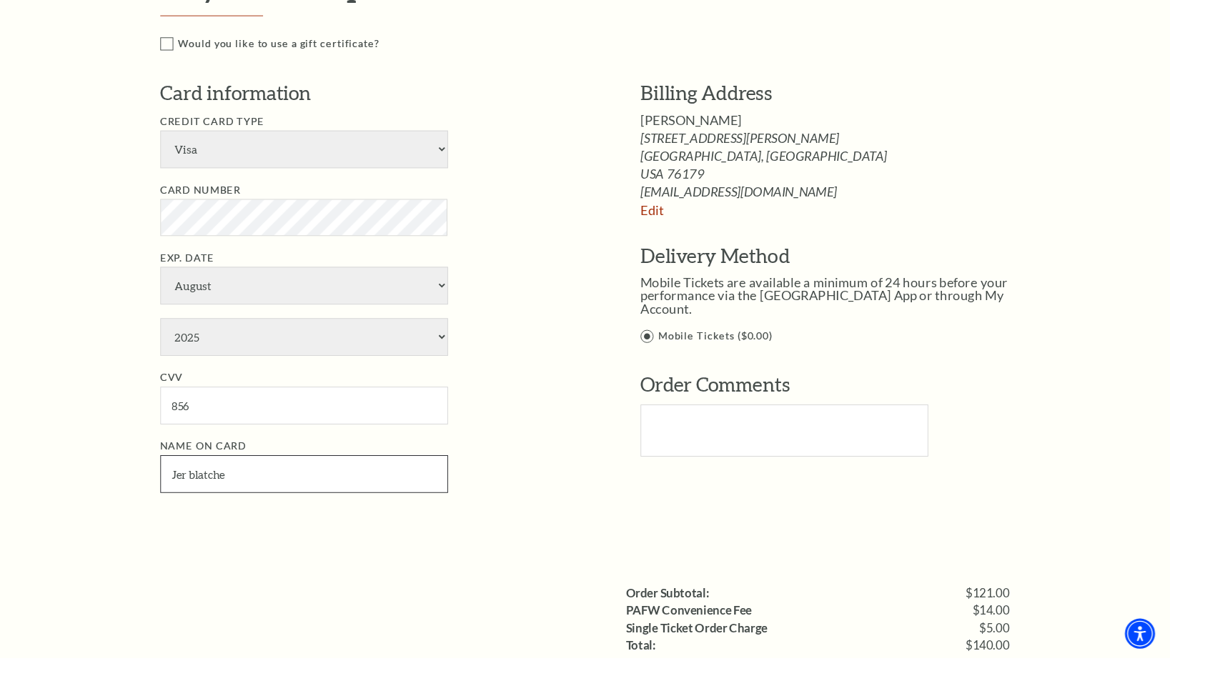
click at [232, 494] on input "Jer blatche" at bounding box center [317, 494] width 300 height 39
click at [229, 493] on input "Jer blatche" at bounding box center [317, 494] width 300 height 39
type input "[PERSON_NAME]"
click at [327, 295] on select "January February March April May June July August September October November De…" at bounding box center [317, 298] width 300 height 39
select select "9"
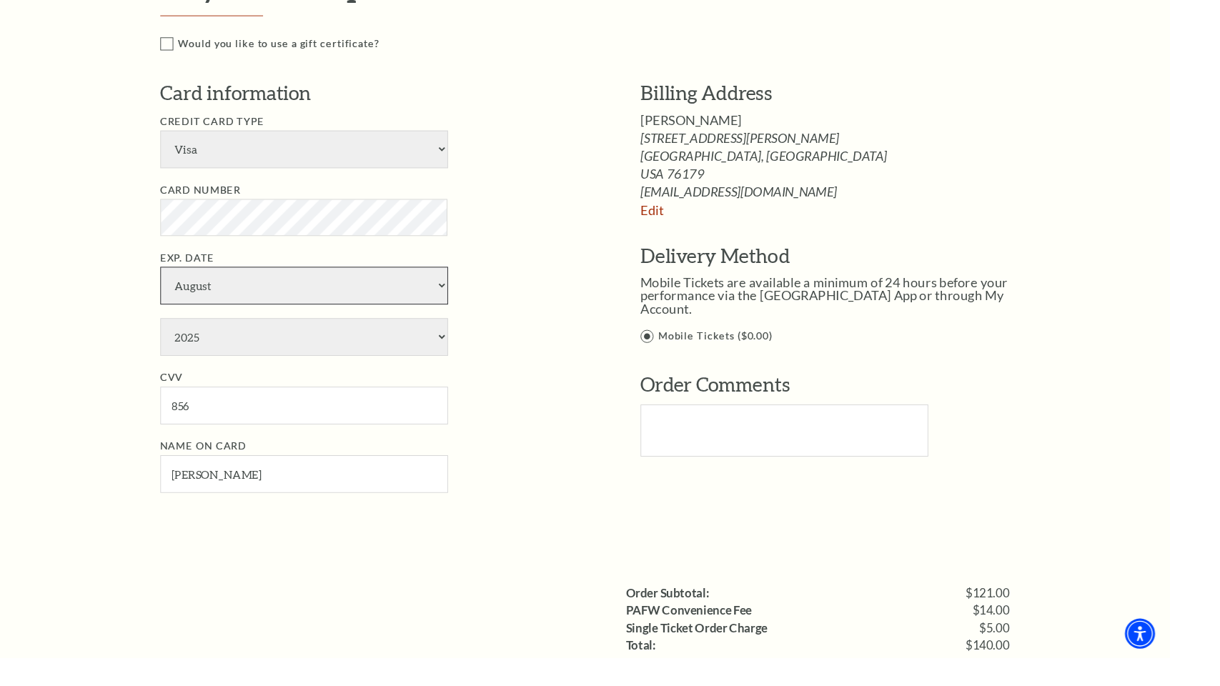
click at [193, 279] on select "January February March April May June July August September October November De…" at bounding box center [317, 298] width 300 height 39
drag, startPoint x: 274, startPoint y: 354, endPoint x: 289, endPoint y: 354, distance: 15.7
click at [274, 354] on select "2025 2026 2027 2028 2029 2030 2031 2032 2033 2034" at bounding box center [317, 351] width 300 height 39
select select "2029"
click at [193, 332] on select "2025 2026 2027 2028 2029 2030 2031 2032 2033 2034" at bounding box center [317, 351] width 300 height 39
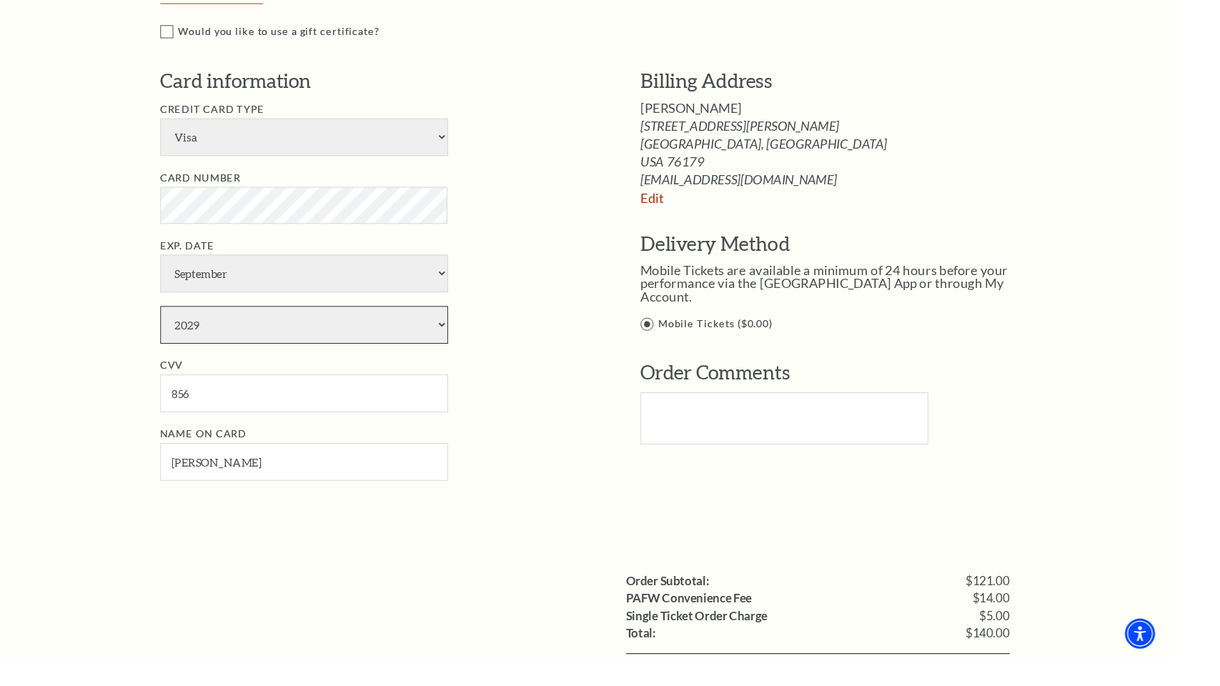
scroll to position [804, 0]
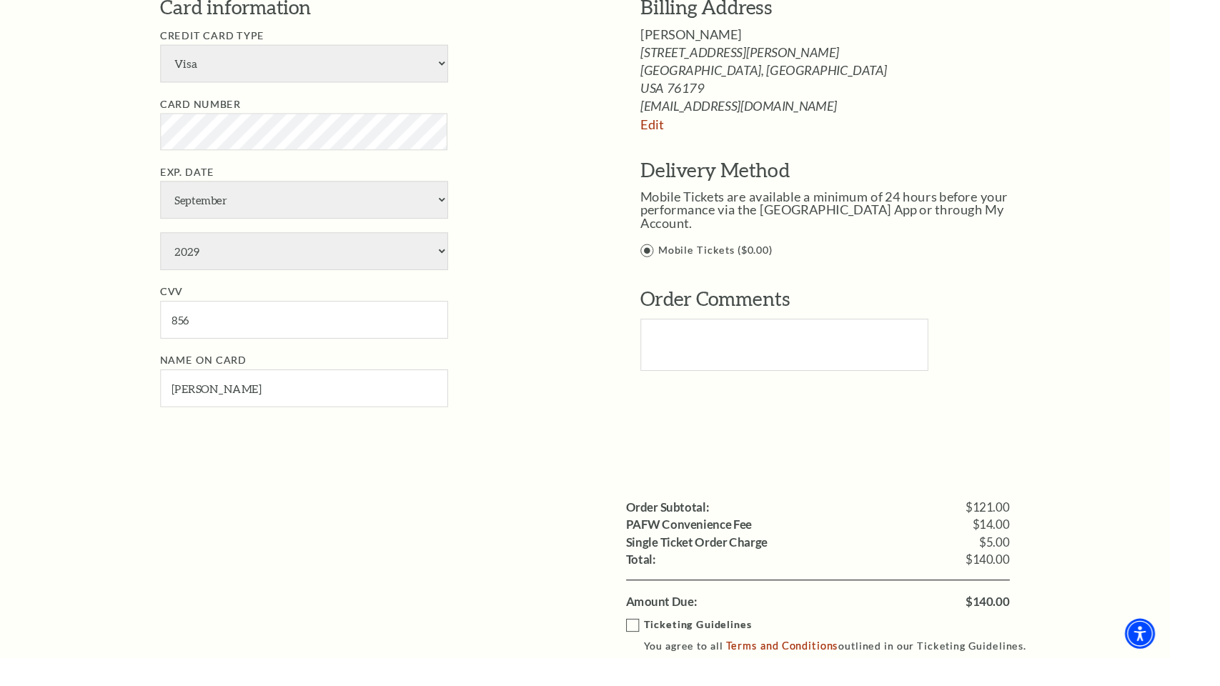
click at [686, 547] on label "Ticketing Guidelines You agree to all Terms and Conditions outlined in our Tick…" at bounding box center [868, 662] width 431 height 39
click at [0, 0] on input "Ticketing Guidelines You agree to all Terms and Conditions outlined in our Tick…" at bounding box center [0, 0] width 0 height 0
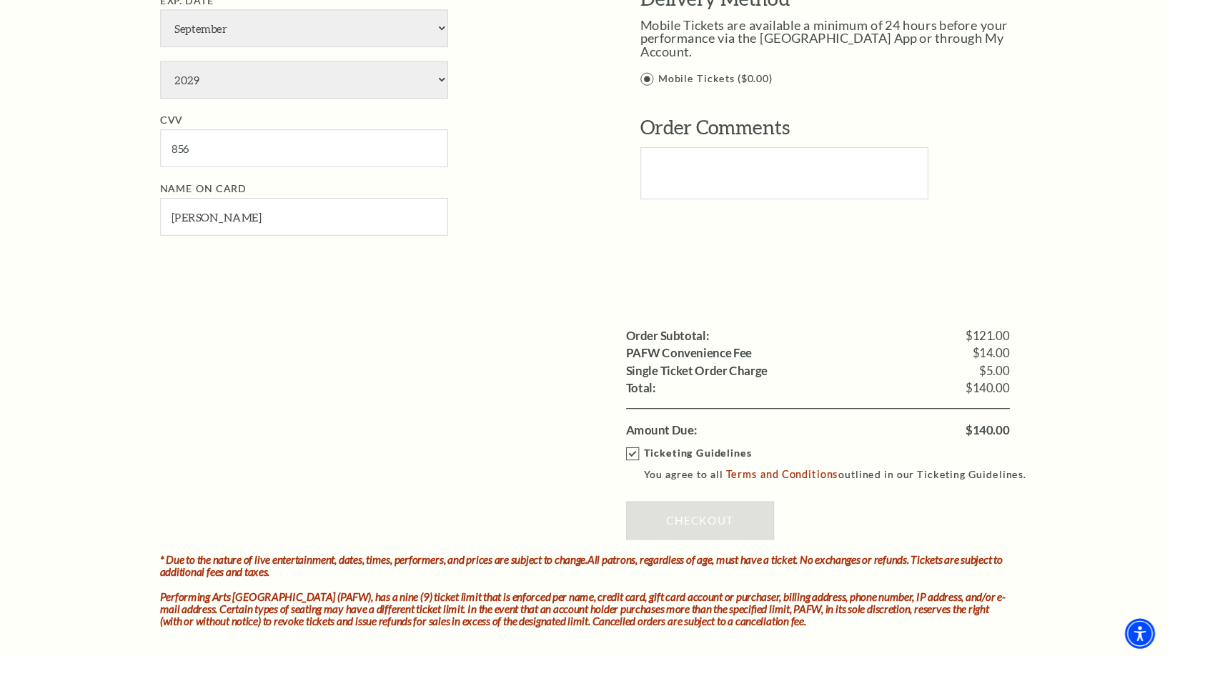
click at [728, 533] on div "Ticketing Guidelines You agree to all Terms and Conditions outlined in our Tick…" at bounding box center [853, 517] width 400 height 120
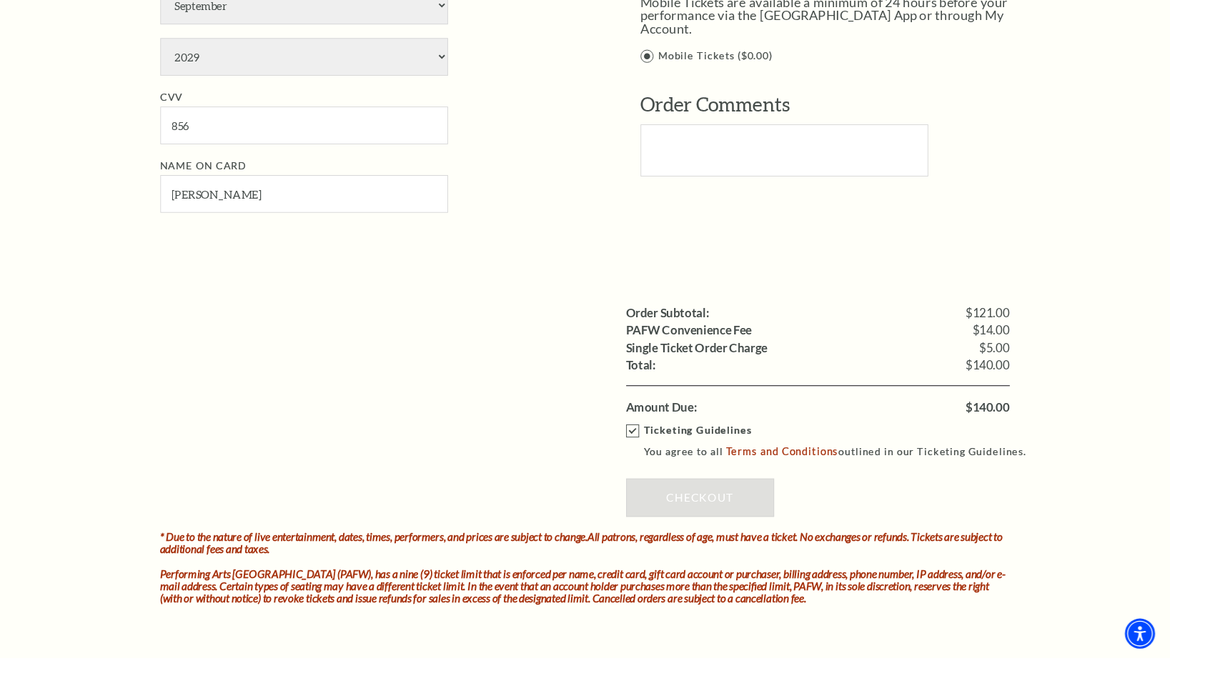
scroll to position [1072, 0]
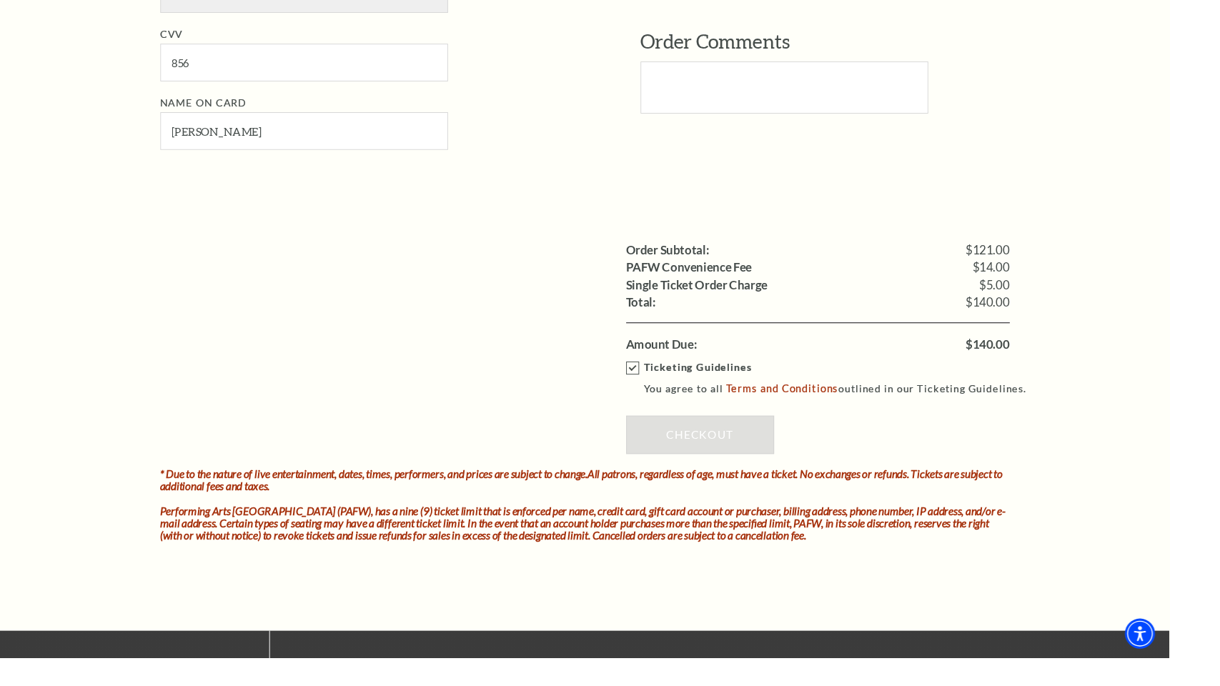
click at [731, 438] on div "Ticketing Guidelines You agree to all Terms and Conditions outlined in our Tick…" at bounding box center [853, 428] width 400 height 120
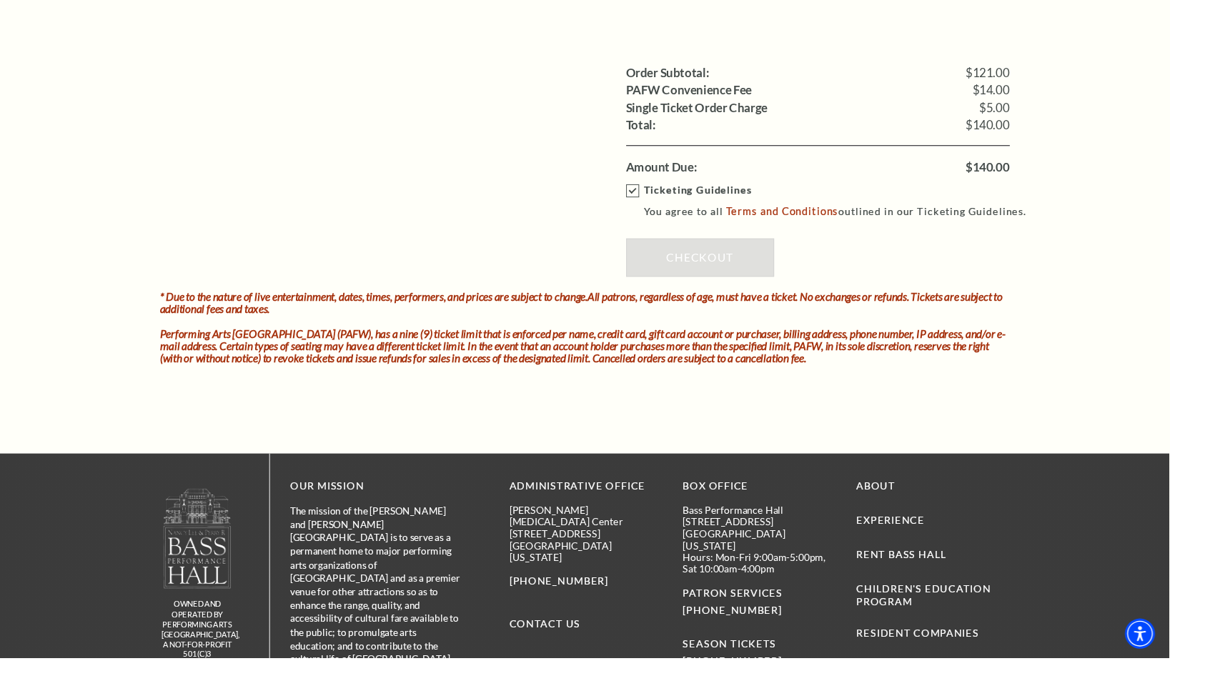
scroll to position [1339, 0]
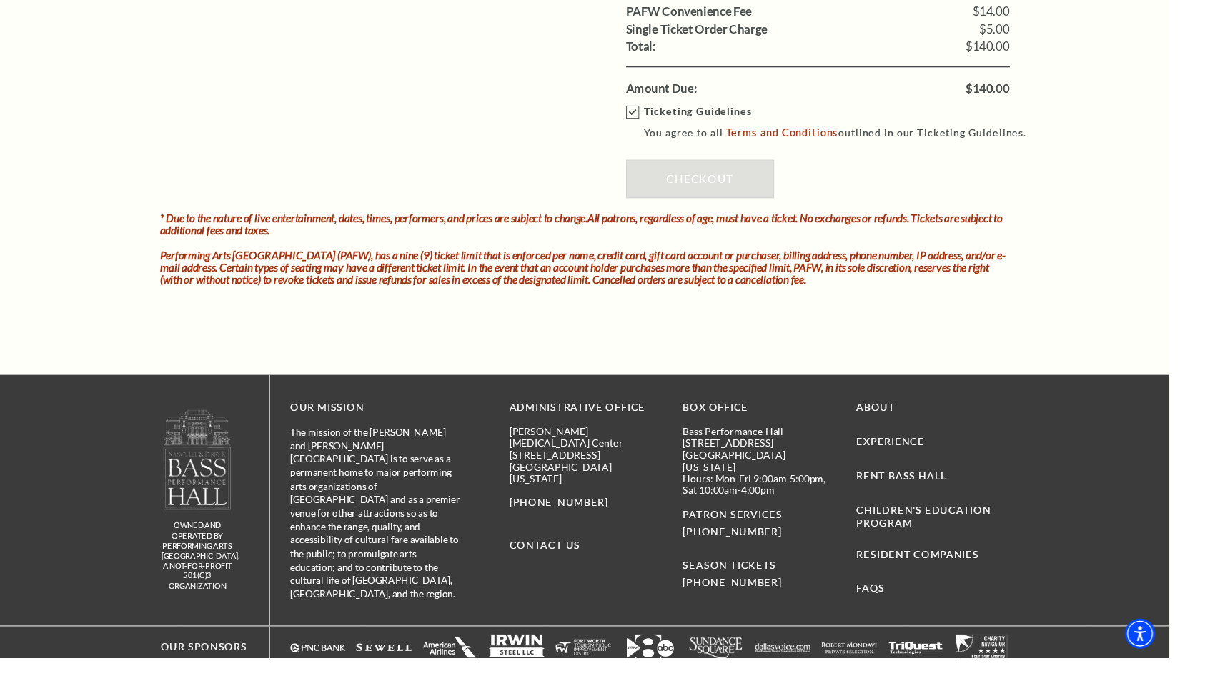
click at [722, 174] on div "Ticketing Guidelines You agree to all Terms and Conditions outlined in our Tick…" at bounding box center [853, 161] width 400 height 120
click at [686, 118] on label "Ticketing Guidelines You agree to all Terms and Conditions outlined in our Tick…" at bounding box center [868, 127] width 431 height 39
click at [0, 0] on input "Ticketing Guidelines You agree to all Terms and Conditions outlined in our Tick…" at bounding box center [0, 0] width 0 height 0
click at [682, 113] on label "Ticketing Guidelines You agree to all Terms and Conditions outlined in our Tick…" at bounding box center [868, 127] width 431 height 39
click at [0, 0] on input "Ticketing Guidelines You agree to all Terms and Conditions outlined in our Tick…" at bounding box center [0, 0] width 0 height 0
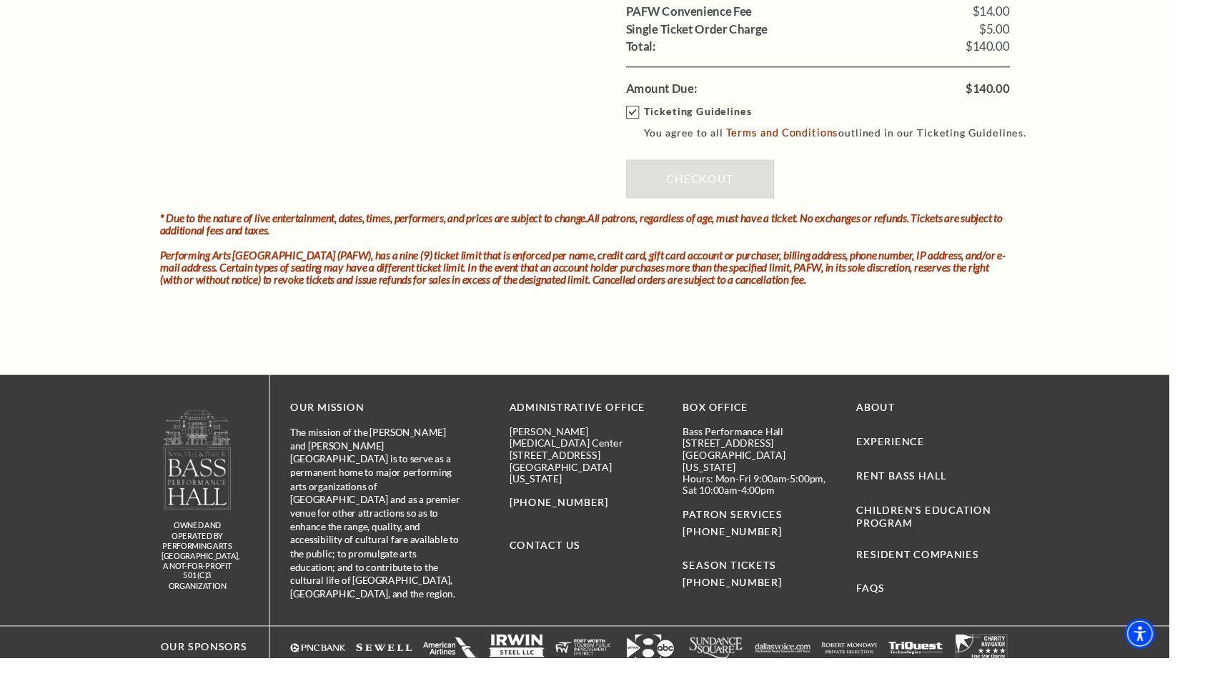
click at [729, 187] on div "Ticketing Guidelines You agree to all Terms and Conditions outlined in our Tick…" at bounding box center [853, 161] width 400 height 120
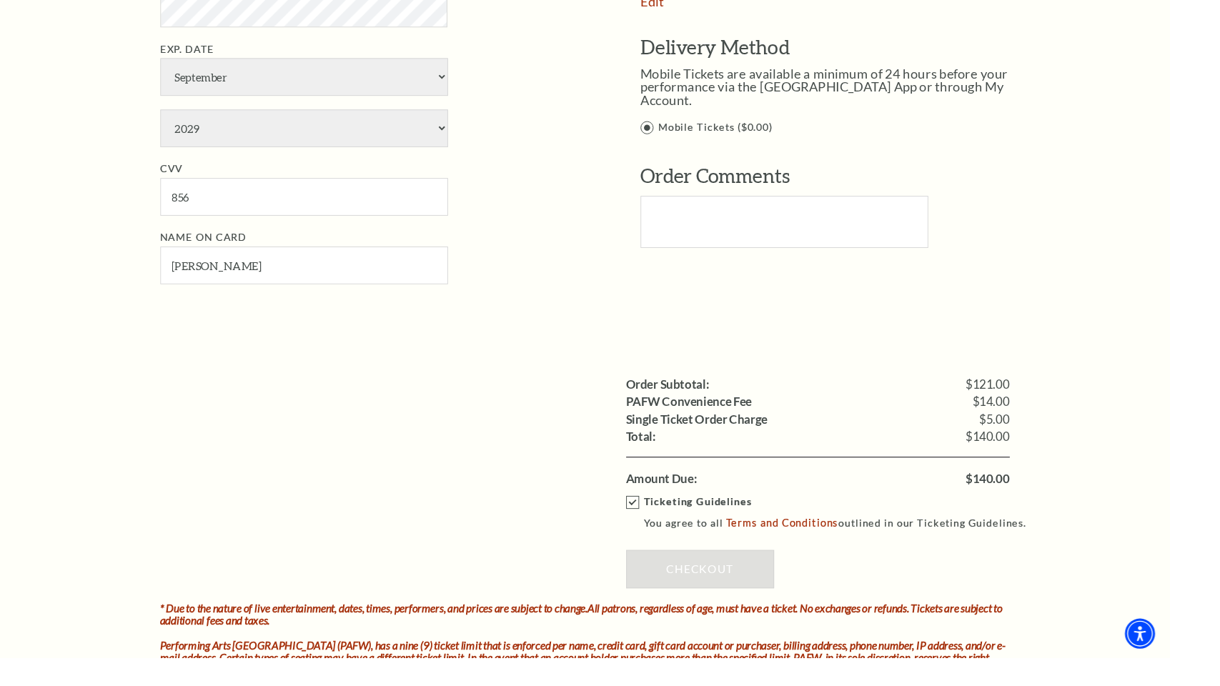
scroll to position [983, 0]
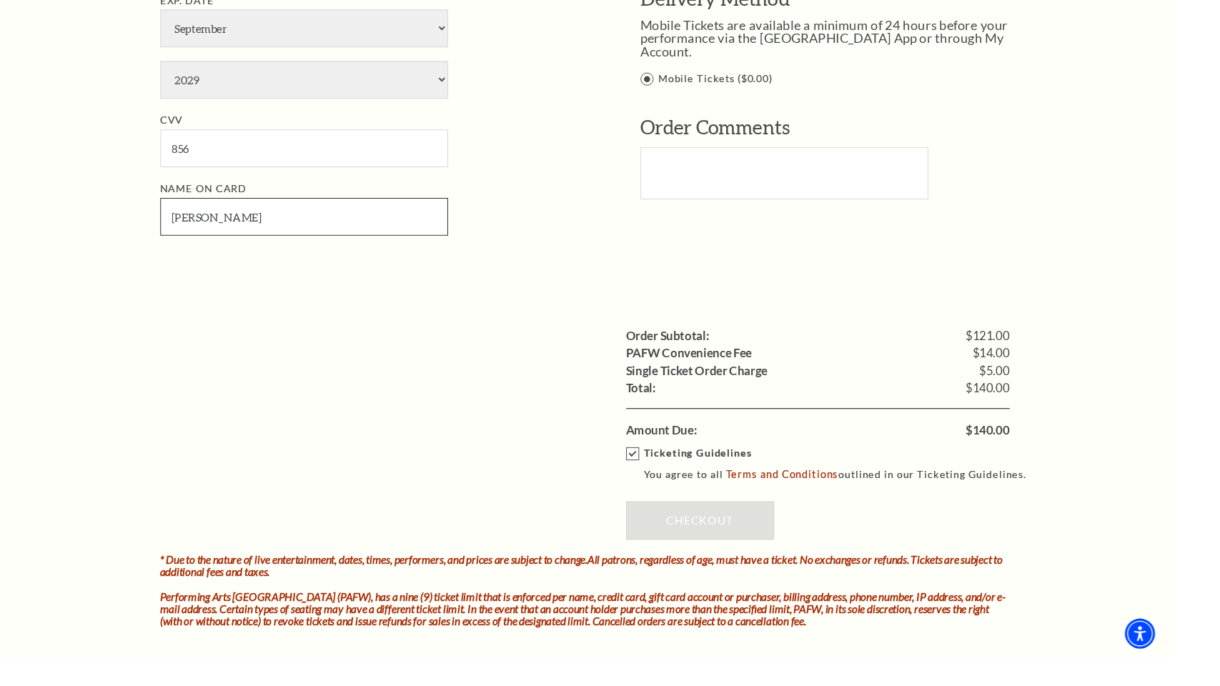
click at [268, 237] on input "Jer Blatche" at bounding box center [317, 226] width 300 height 39
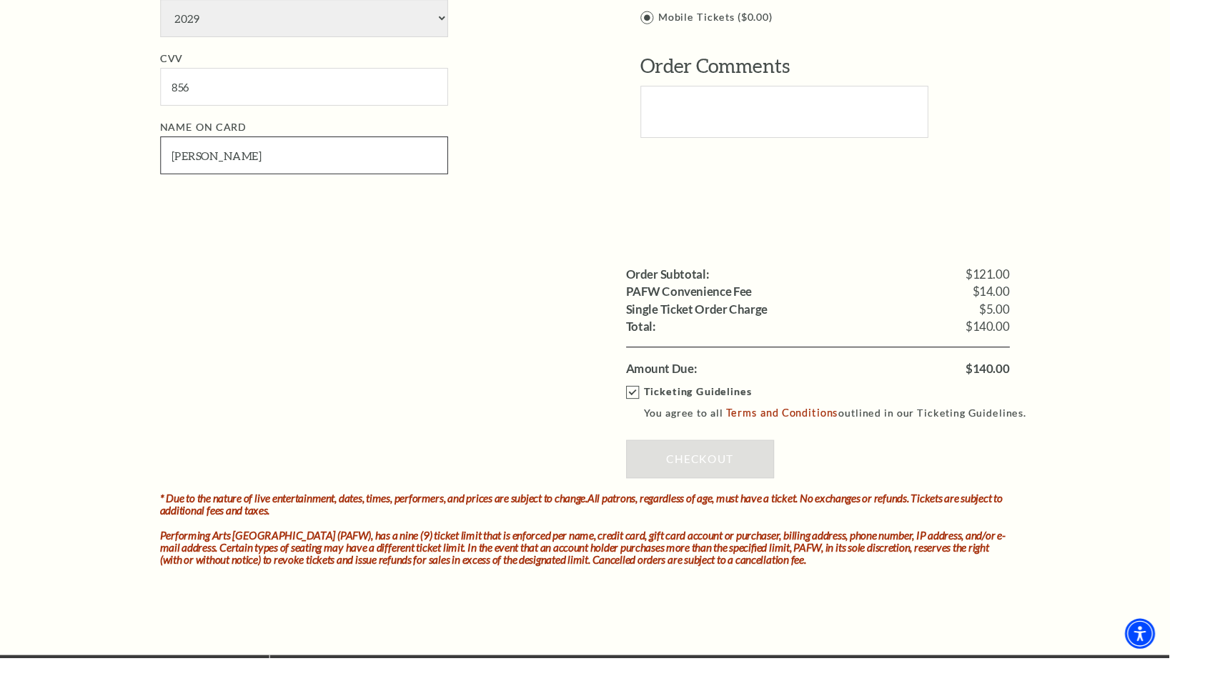
scroll to position [1250, 0]
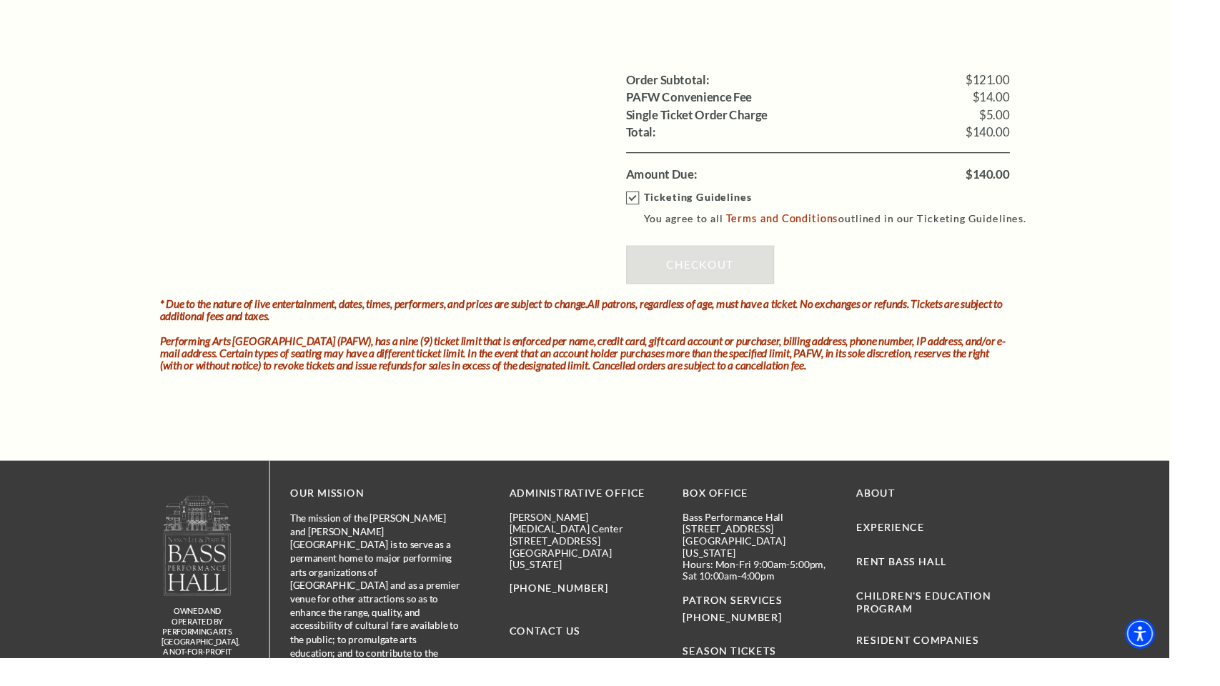
click at [735, 272] on div "Ticketing Guidelines You agree to all Terms and Conditions outlined in our Tick…" at bounding box center [853, 250] width 400 height 120
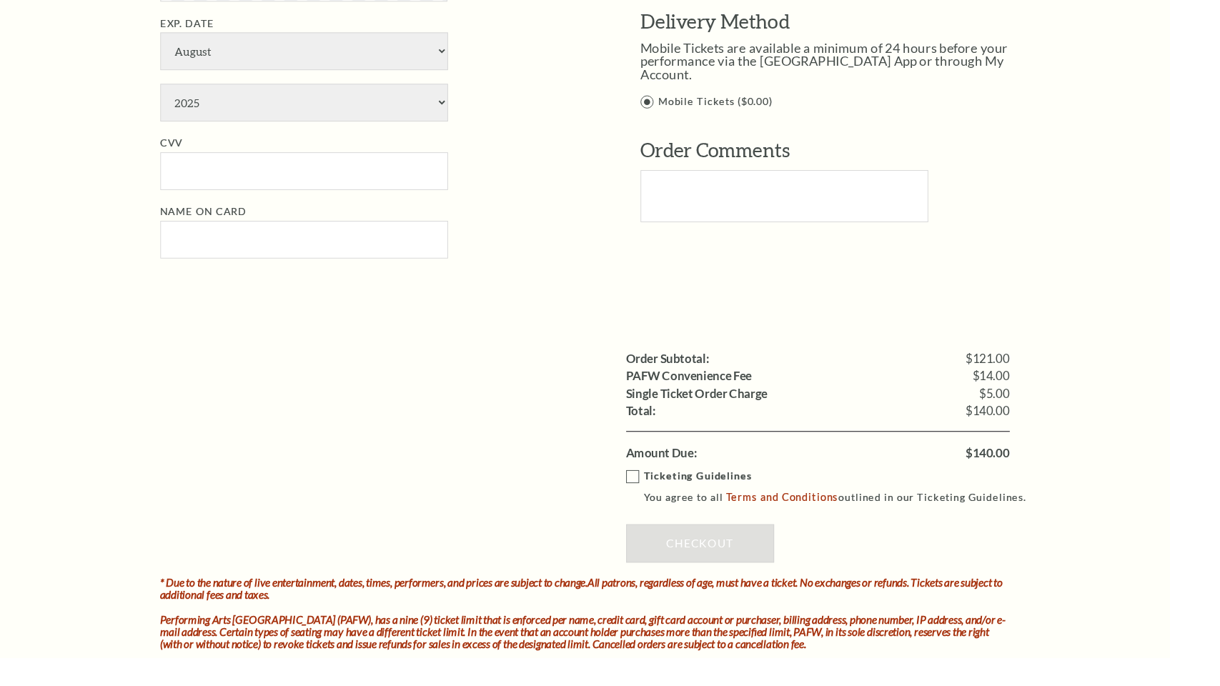
scroll to position [695, 0]
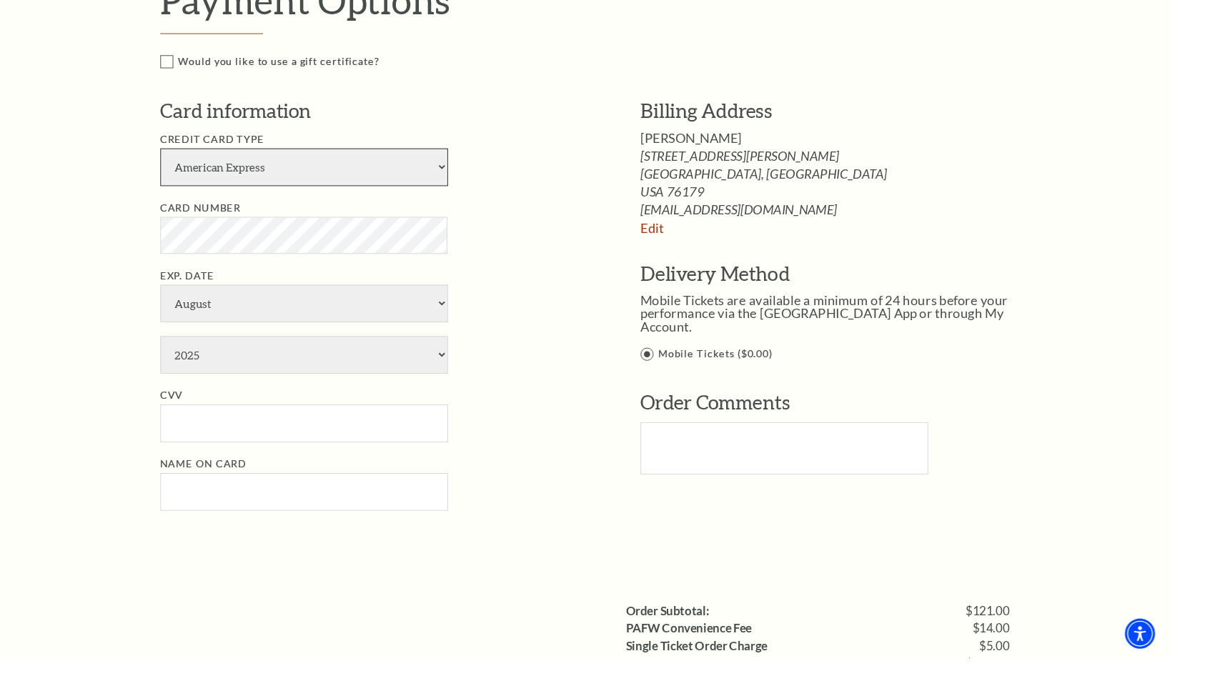
click at [317, 179] on select "American Express Visa Master Card Discover" at bounding box center [317, 174] width 300 height 39
select select "24"
click at [193, 155] on select "American Express Visa Master Card Discover" at bounding box center [317, 174] width 300 height 39
click at [245, 316] on select "January February March April May June July August September October November De…" at bounding box center [317, 316] width 300 height 39
select select "9"
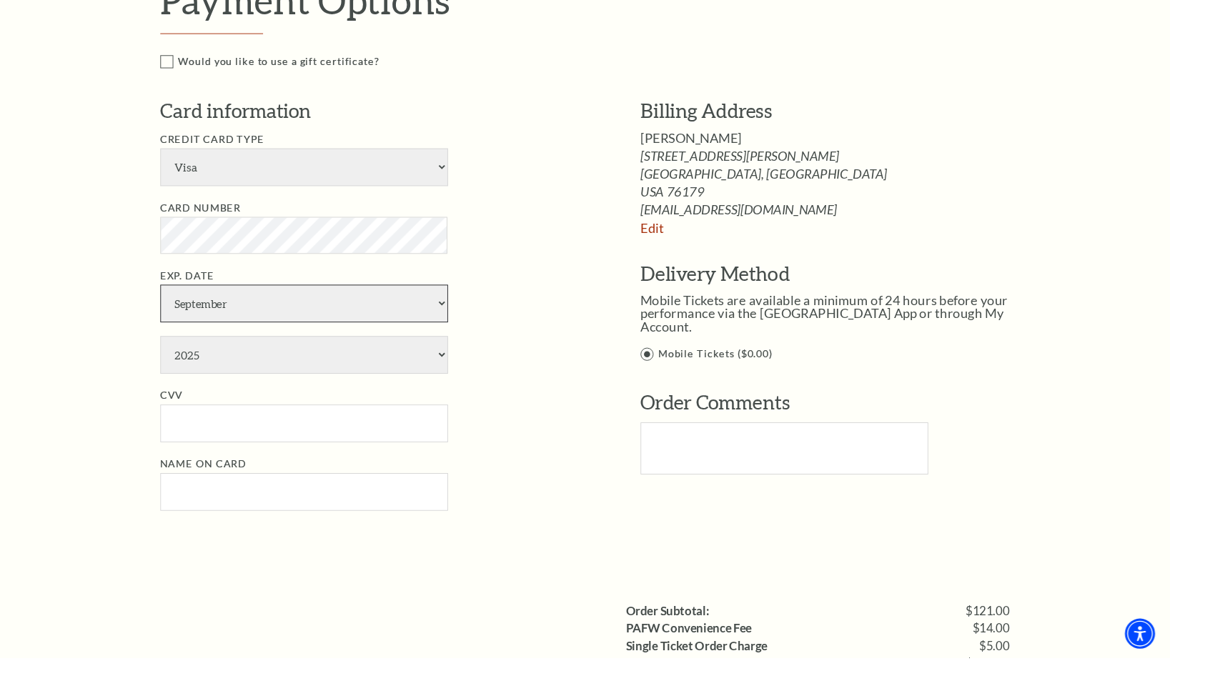
click at [193, 297] on select "January February March April May June July August September October November De…" at bounding box center [317, 316] width 300 height 39
click at [247, 372] on select "2025 2026 2027 2028 2029 2030 2031 2032 2033 2034" at bounding box center [317, 370] width 300 height 39
select select "2029"
click at [193, 351] on select "2025 2026 2027 2028 2029 2030 2031 2032 2033 2034" at bounding box center [317, 370] width 300 height 39
click at [231, 440] on input "CVV" at bounding box center [317, 441] width 300 height 39
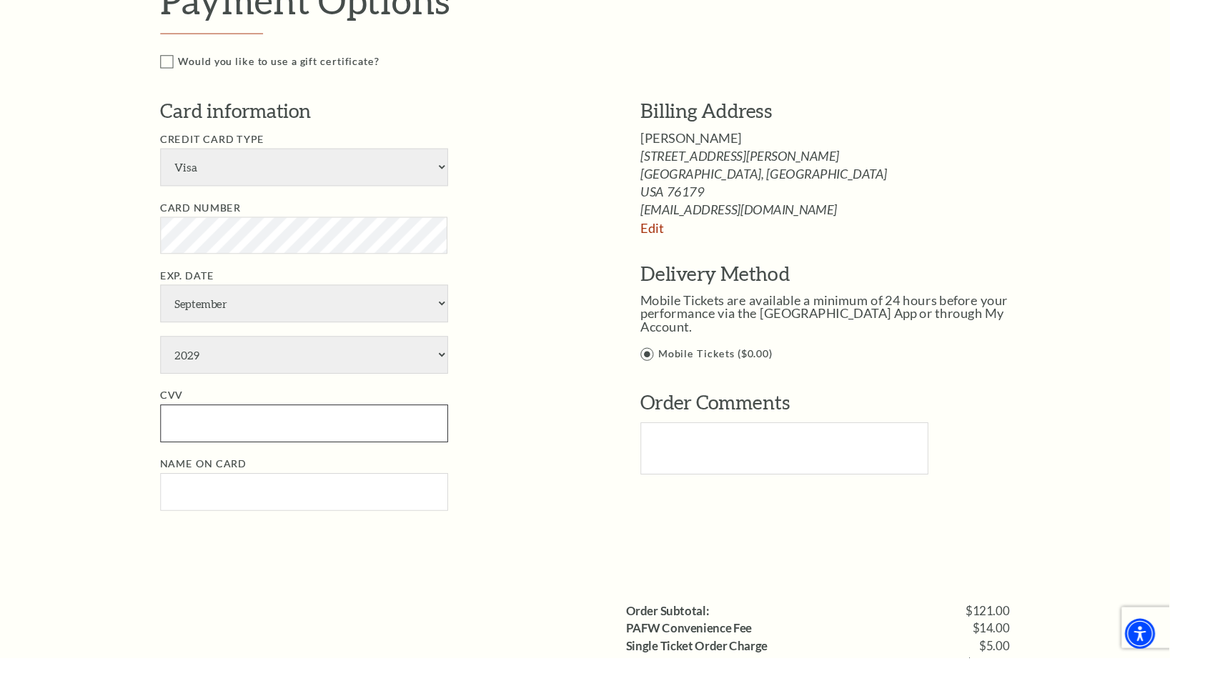
paste input "856"
type input "856"
click at [239, 525] on input "Name on Card" at bounding box center [317, 513] width 300 height 39
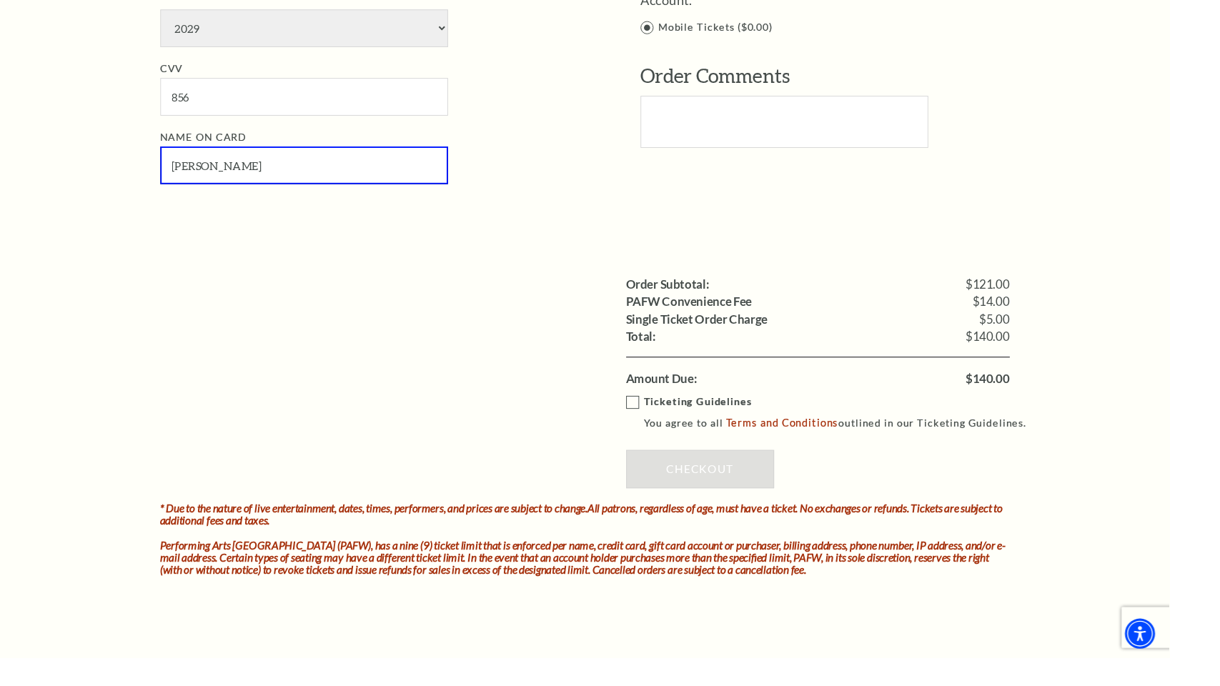
scroll to position [1142, 0]
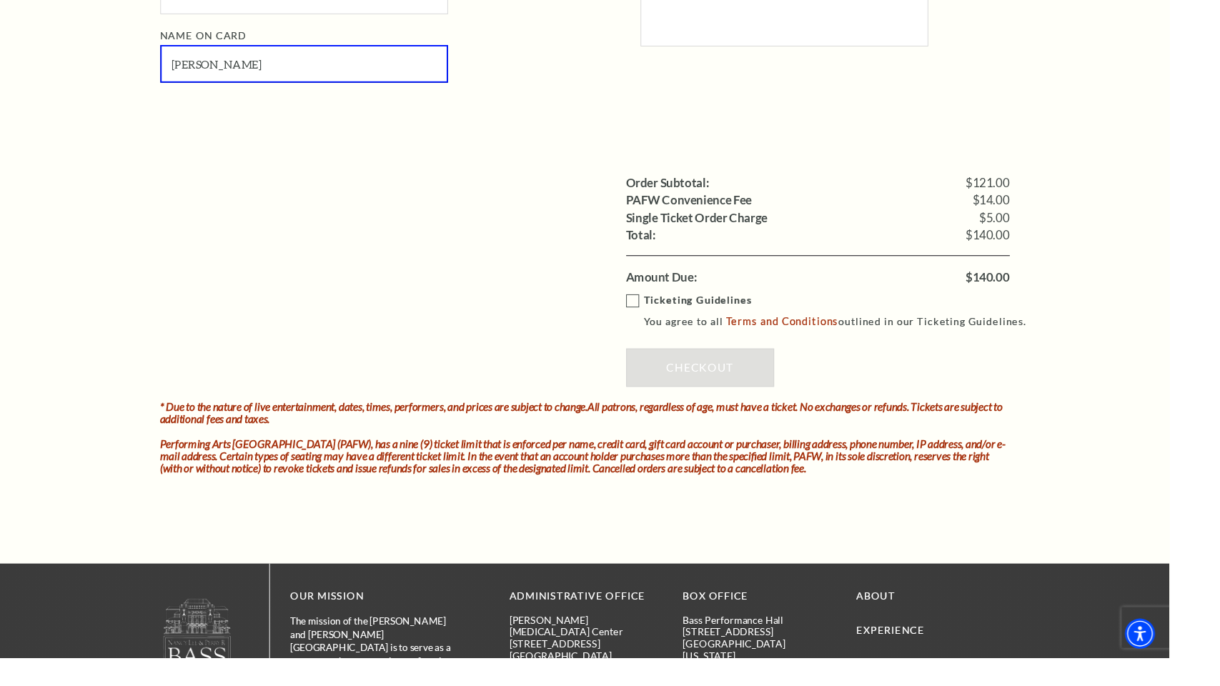
type input "Jel Blatche"
click at [686, 316] on label "Ticketing Guidelines You agree to all Terms and Conditions outlined in our Tick…" at bounding box center [868, 324] width 431 height 39
click at [0, 0] on input "Ticketing Guidelines You agree to all Terms and Conditions outlined in our Tick…" at bounding box center [0, 0] width 0 height 0
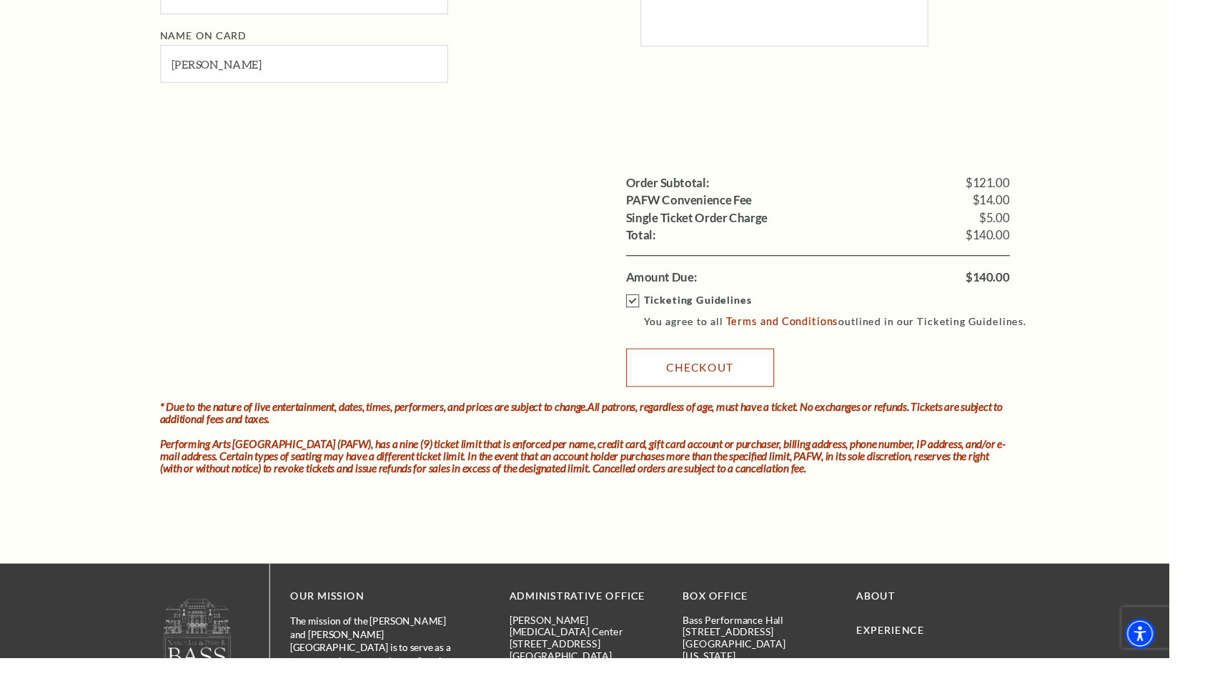
click at [729, 382] on link "Checkout" at bounding box center [730, 384] width 154 height 40
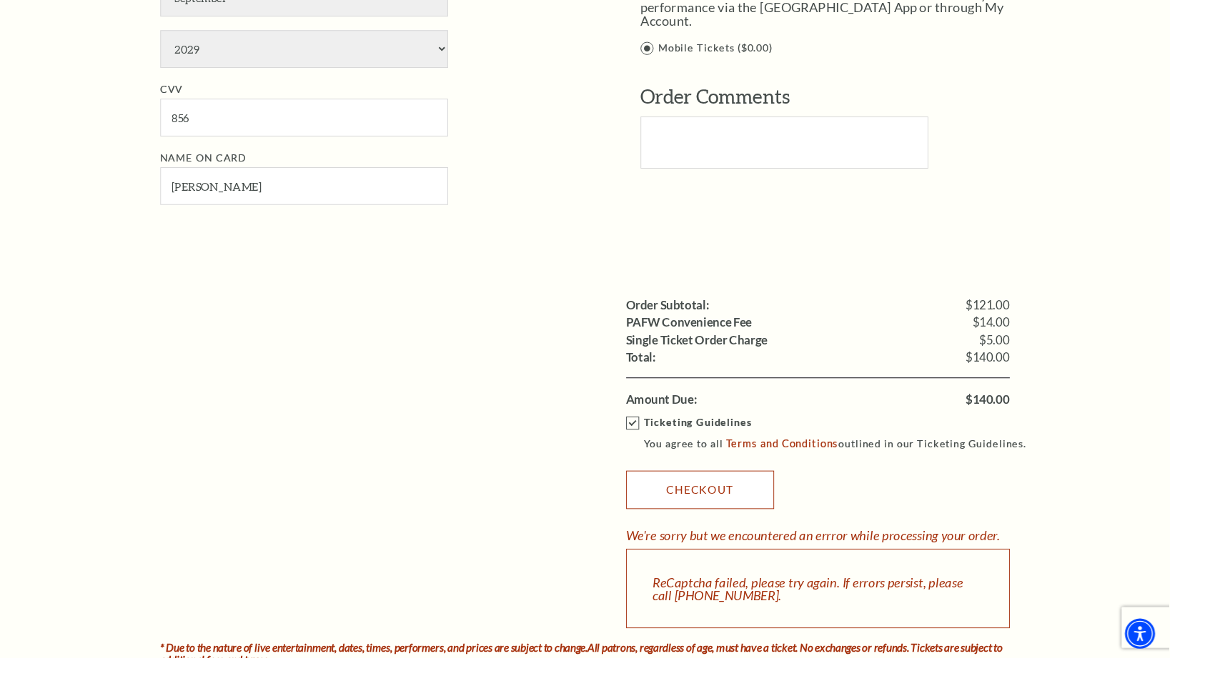
scroll to position [1072, 0]
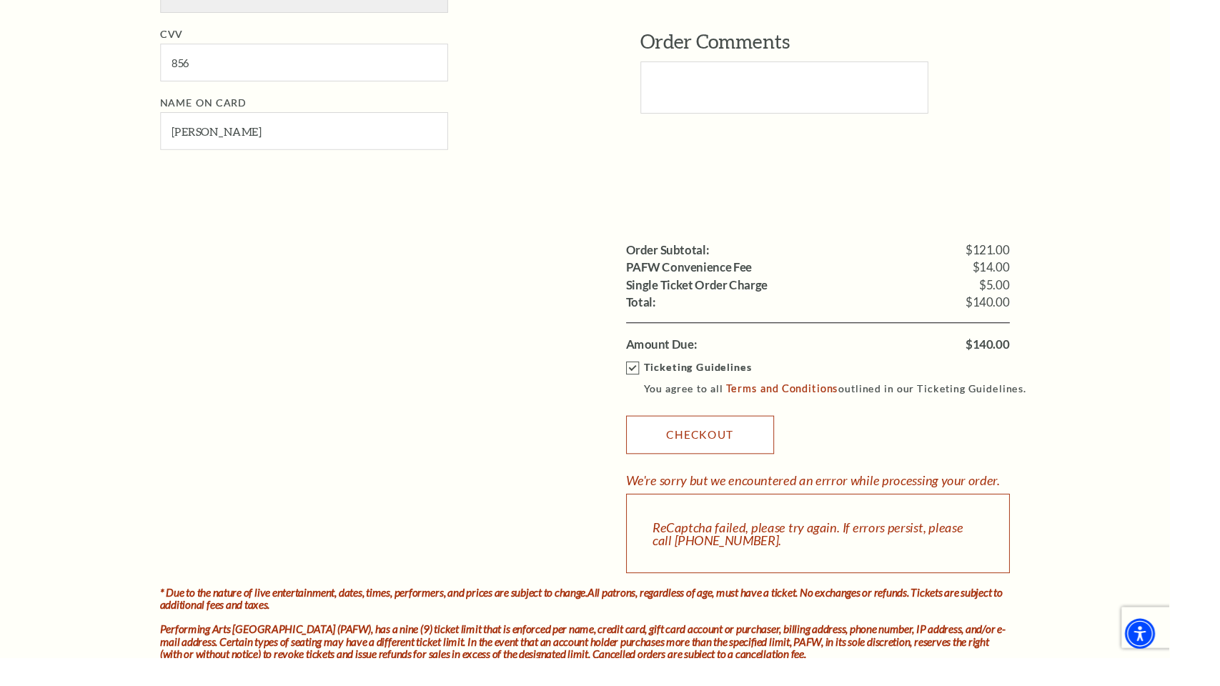
click at [725, 460] on link "Checkout" at bounding box center [730, 454] width 154 height 40
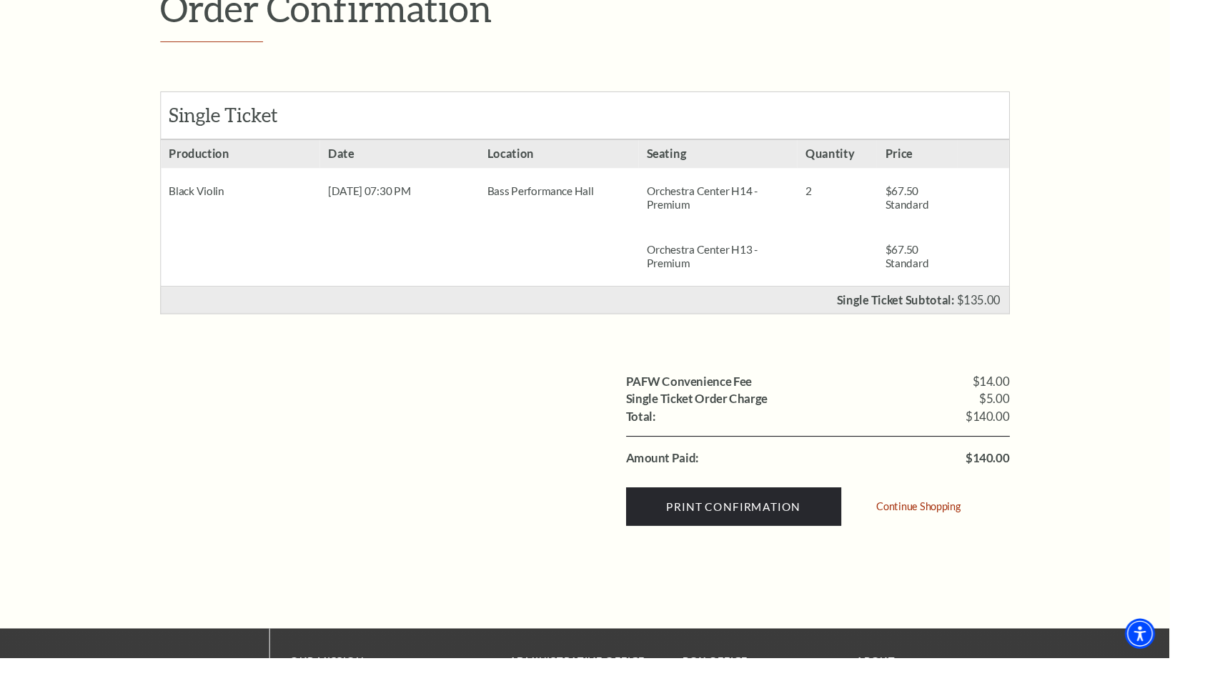
scroll to position [268, 0]
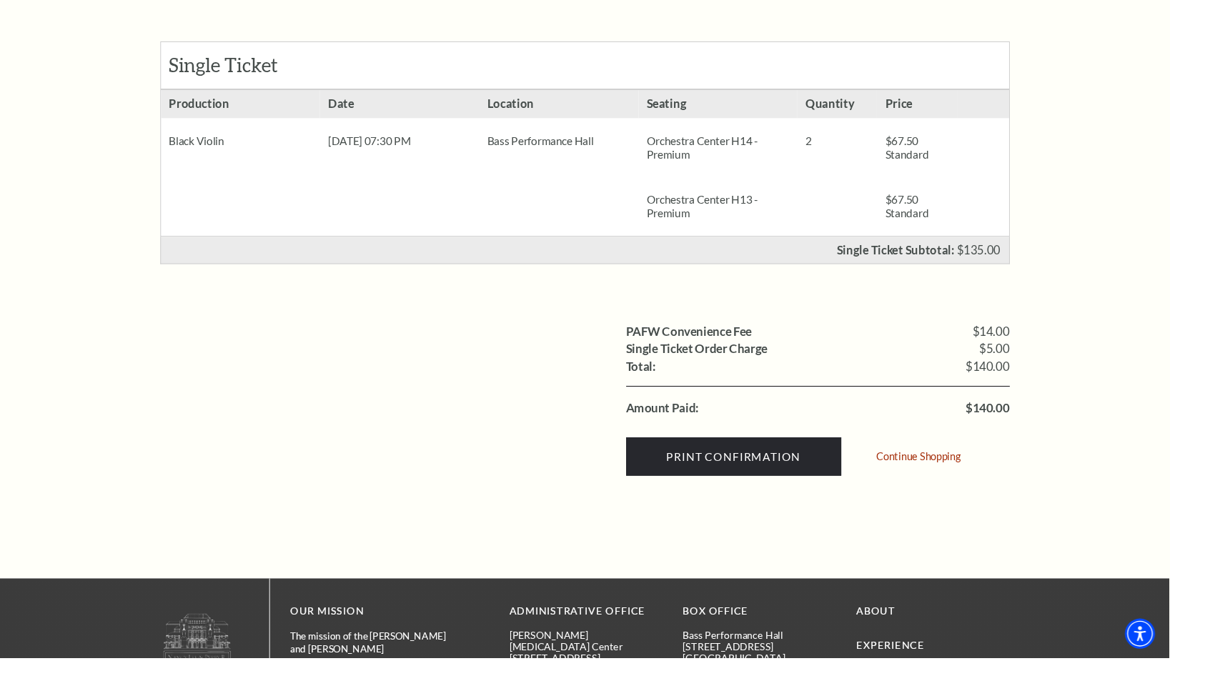
click at [1053, 419] on span "$140.00" at bounding box center [1031, 425] width 46 height 13
copy div "$140.00"
